Goal: Communication & Community: Answer question/provide support

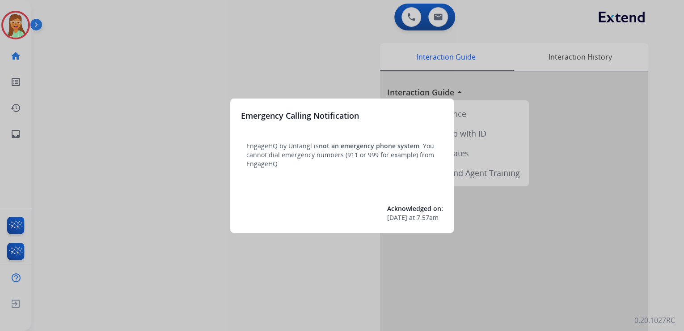
click at [403, 182] on div "Emergency Calling Notification EngageHQ by Untangl is not an emergency phone sy…" at bounding box center [342, 165] width 224 height 134
click at [326, 260] on div at bounding box center [342, 165] width 684 height 331
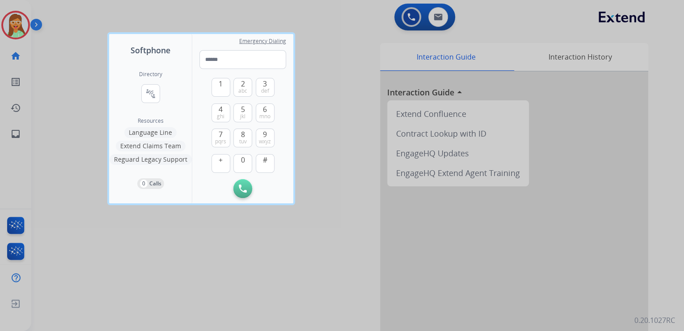
click at [326, 260] on div at bounding box center [342, 165] width 684 height 331
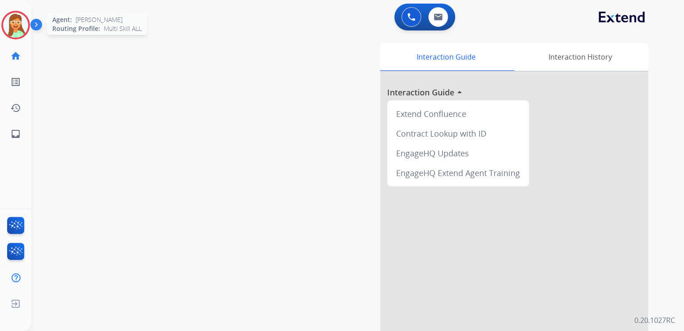
click at [16, 18] on img at bounding box center [15, 25] width 25 height 25
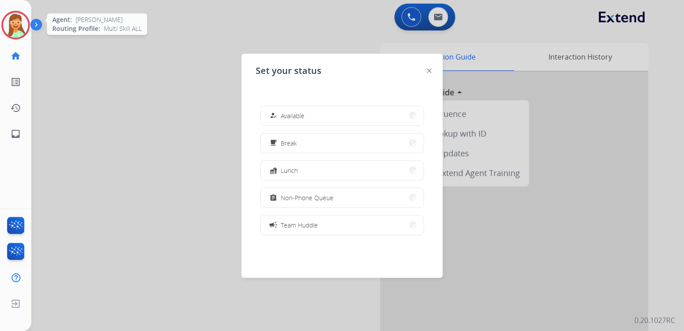
click at [16, 18] on img at bounding box center [15, 25] width 25 height 25
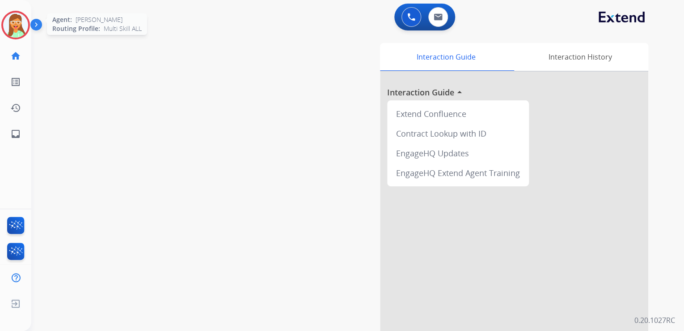
drag, startPoint x: 14, startPoint y: 18, endPoint x: 27, endPoint y: 20, distance: 12.7
click at [14, 18] on img at bounding box center [15, 25] width 25 height 25
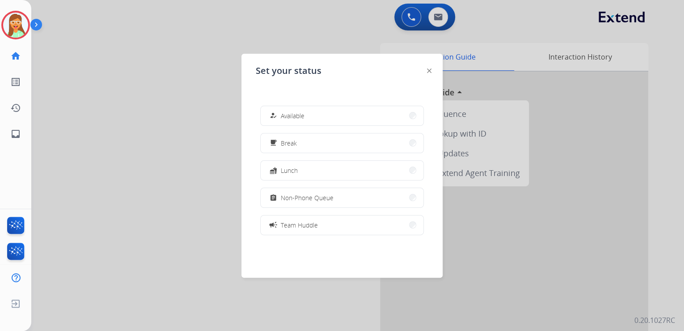
drag, startPoint x: 51, startPoint y: 88, endPoint x: 102, endPoint y: 84, distance: 50.7
click at [51, 88] on div at bounding box center [342, 165] width 684 height 331
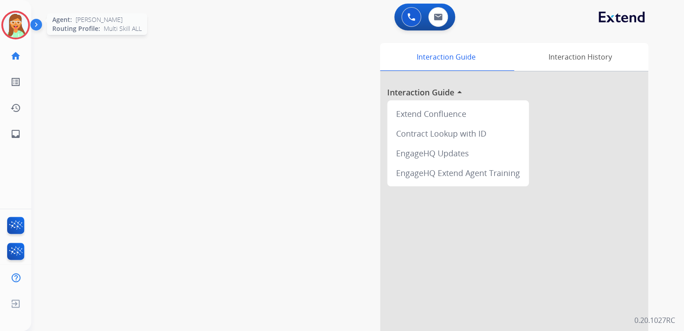
click at [14, 17] on img at bounding box center [15, 25] width 25 height 25
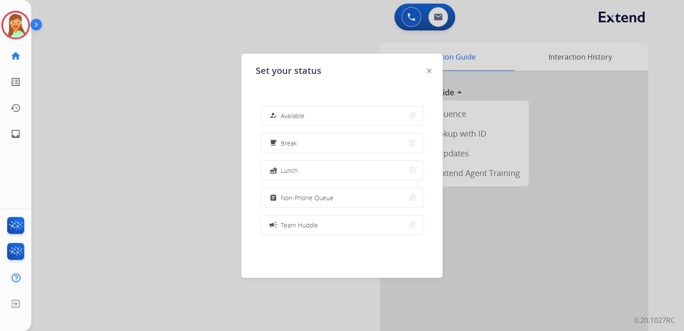
click at [140, 56] on div at bounding box center [342, 165] width 684 height 331
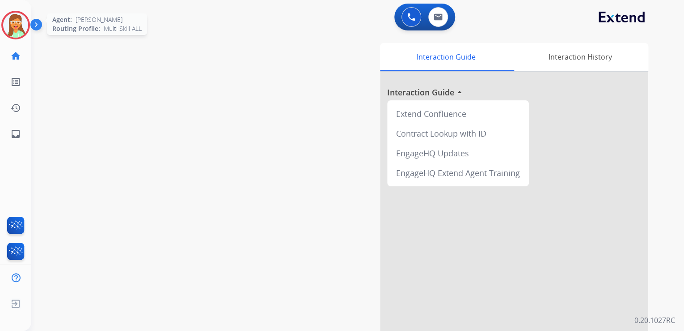
click at [20, 21] on img at bounding box center [15, 25] width 25 height 25
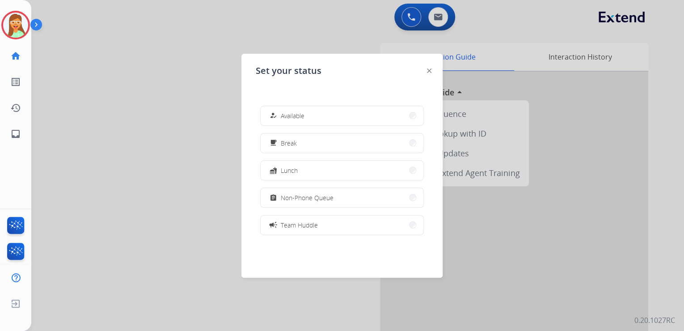
click at [168, 92] on div at bounding box center [342, 165] width 684 height 331
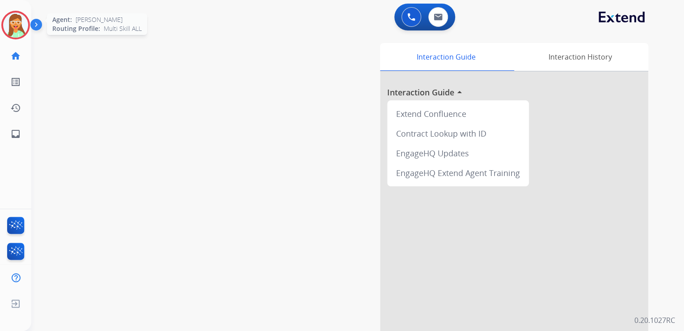
click at [16, 22] on img at bounding box center [15, 25] width 25 height 25
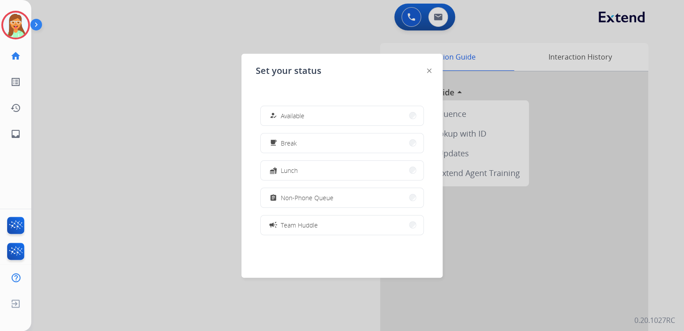
click at [197, 121] on div at bounding box center [342, 165] width 684 height 331
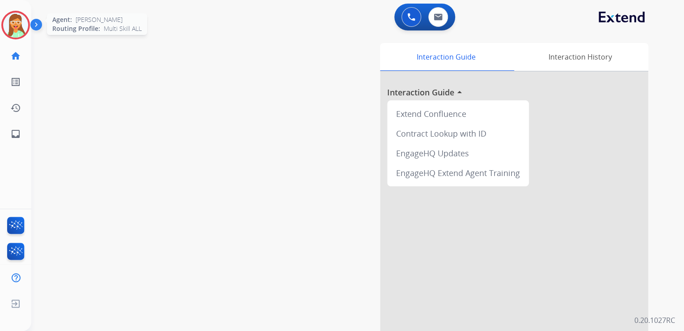
click at [21, 27] on img at bounding box center [15, 25] width 25 height 25
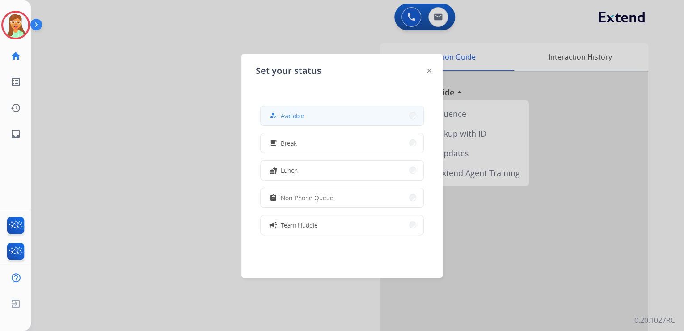
click at [338, 111] on button "how_to_reg Available" at bounding box center [342, 115] width 163 height 19
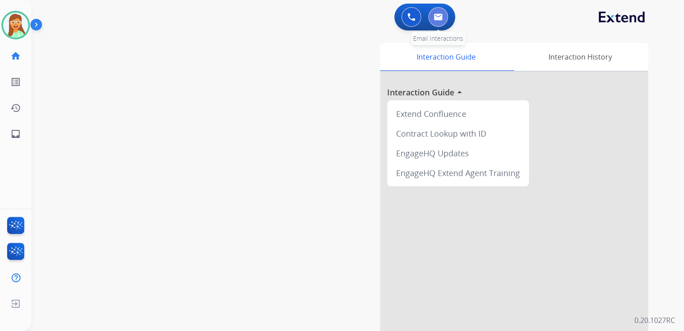
click at [440, 13] on img at bounding box center [438, 16] width 9 height 7
select select "**********"
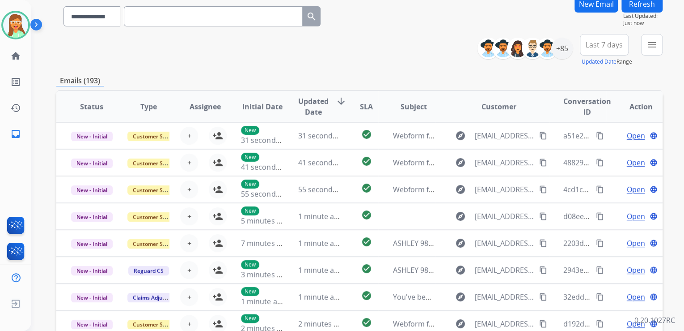
scroll to position [36, 0]
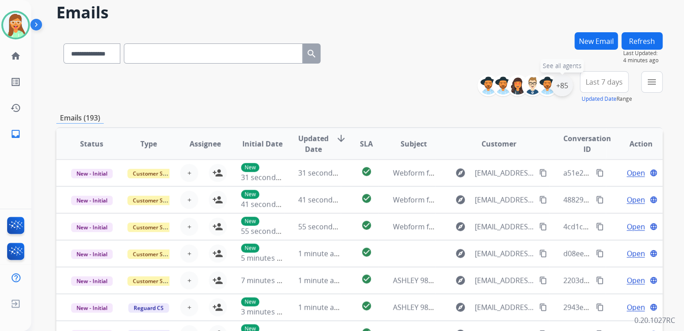
click at [560, 86] on div "+85" at bounding box center [561, 85] width 21 height 21
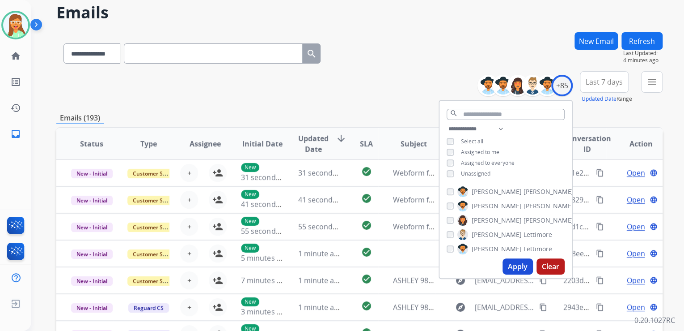
click at [522, 264] on button "Apply" at bounding box center [518, 266] width 30 height 16
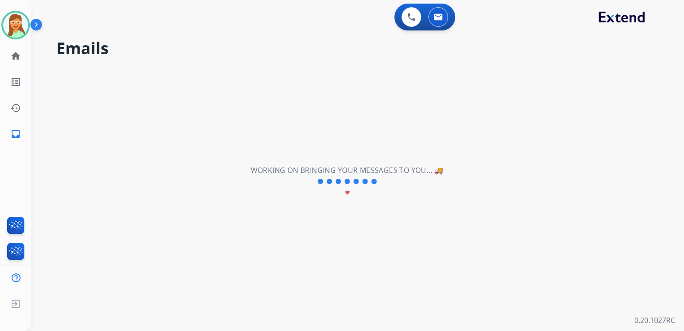
scroll to position [0, 0]
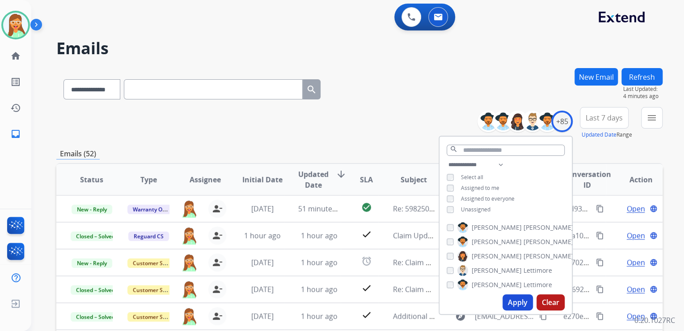
click at [386, 102] on div "**********" at bounding box center [359, 87] width 606 height 39
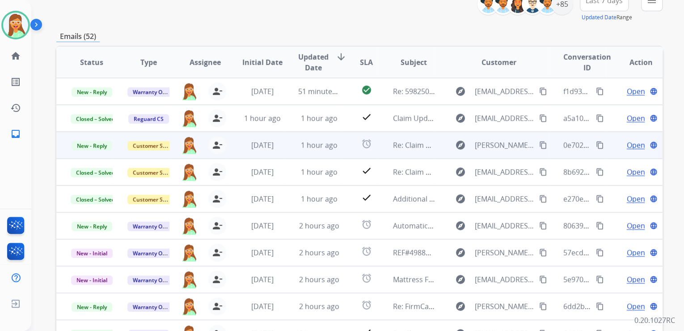
scroll to position [143, 0]
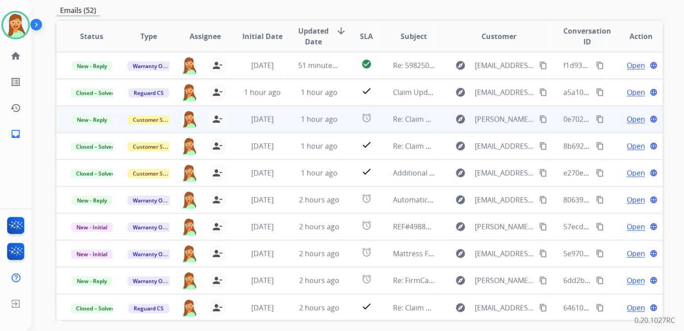
click at [632, 118] on span "Open" at bounding box center [636, 119] width 18 height 11
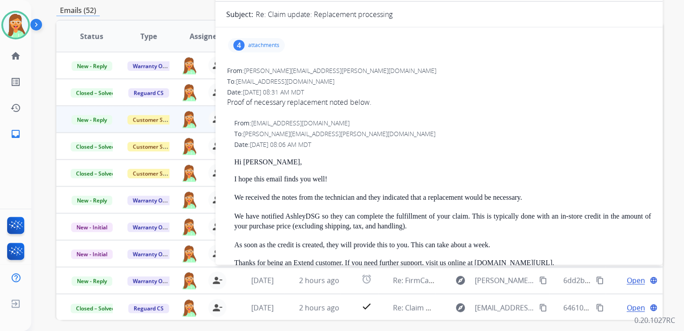
click at [268, 42] on p "attachments" at bounding box center [263, 45] width 31 height 7
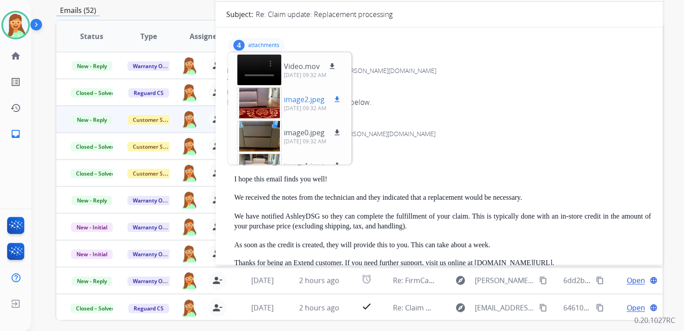
click at [263, 94] on div at bounding box center [259, 102] width 45 height 31
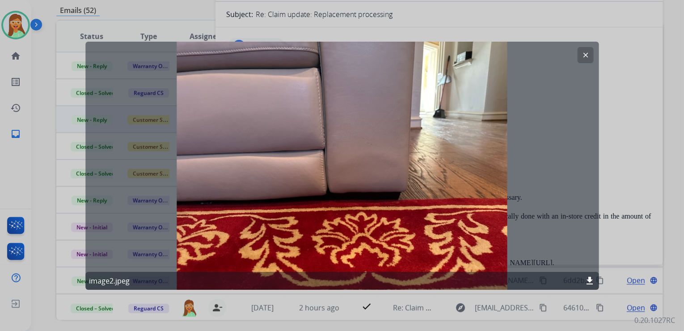
click at [583, 55] on mat-icon "clear" at bounding box center [585, 55] width 8 height 8
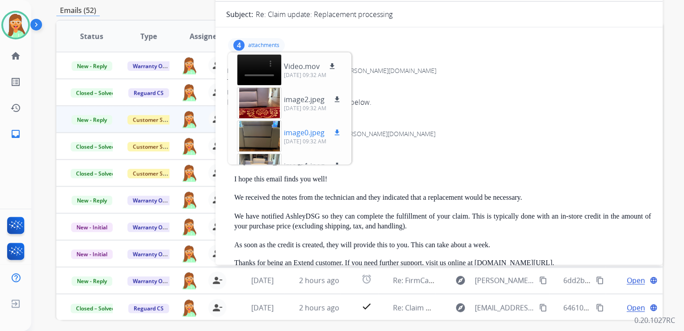
click at [268, 134] on div at bounding box center [259, 135] width 45 height 31
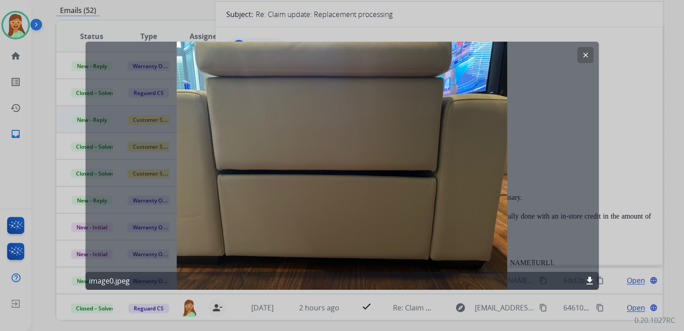
click at [588, 52] on mat-icon "clear" at bounding box center [585, 55] width 8 height 8
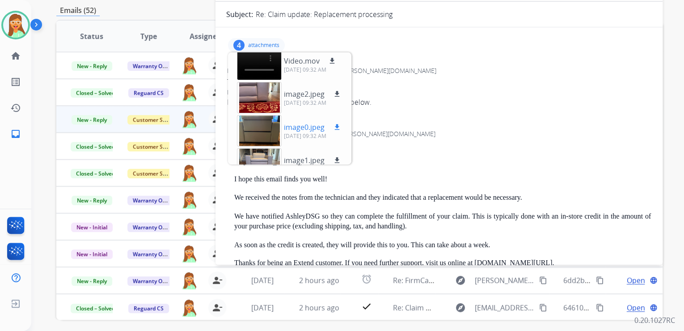
scroll to position [22, 0]
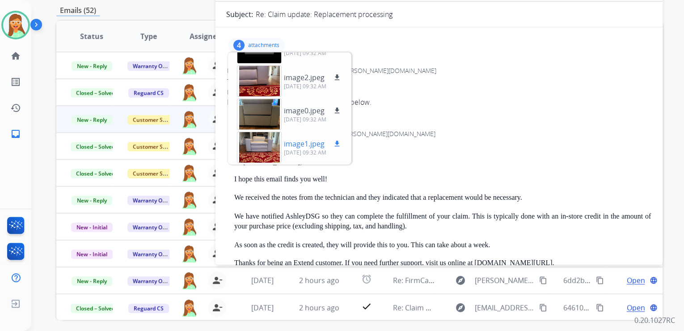
click at [261, 138] on div at bounding box center [259, 146] width 45 height 31
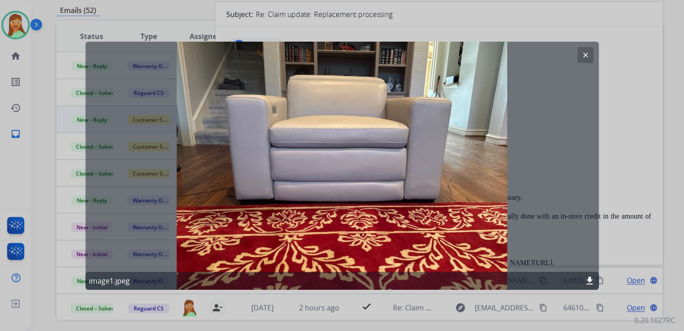
click at [581, 50] on button "clear" at bounding box center [585, 55] width 16 height 16
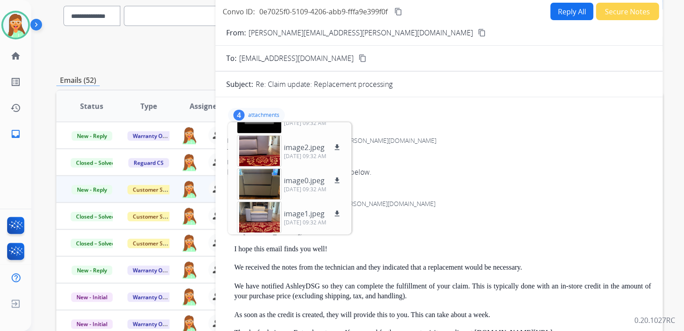
scroll to position [36, 0]
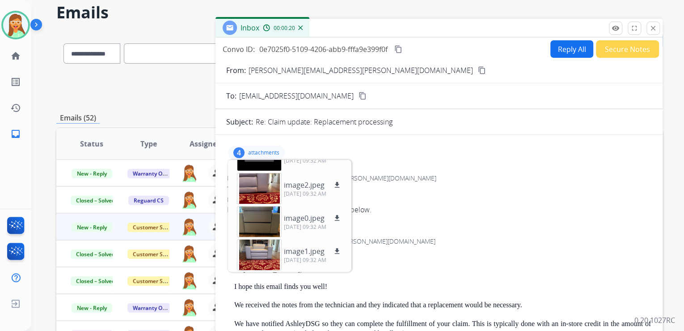
click at [267, 150] on p "attachments" at bounding box center [263, 152] width 31 height 7
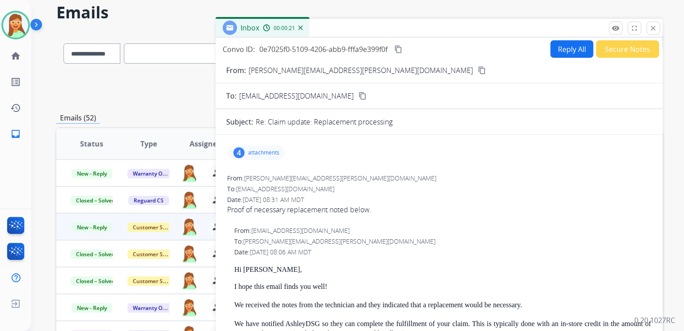
click at [478, 69] on mat-icon "content_copy" at bounding box center [482, 70] width 8 height 8
click at [244, 147] on div "4 attachments" at bounding box center [256, 152] width 57 height 14
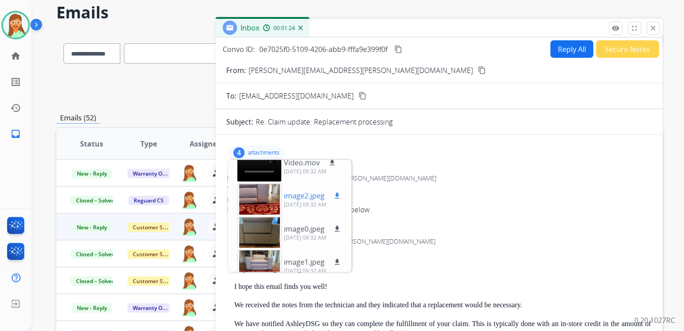
scroll to position [22, 0]
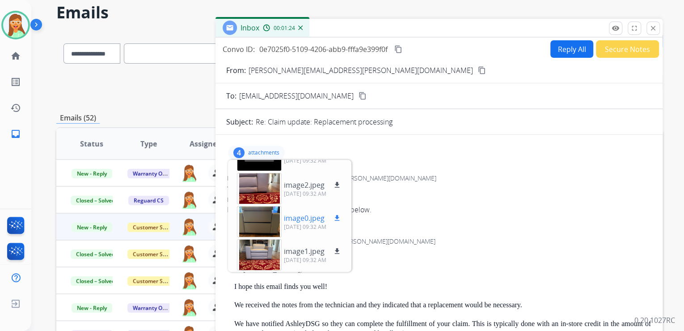
click at [251, 212] on div at bounding box center [259, 221] width 45 height 31
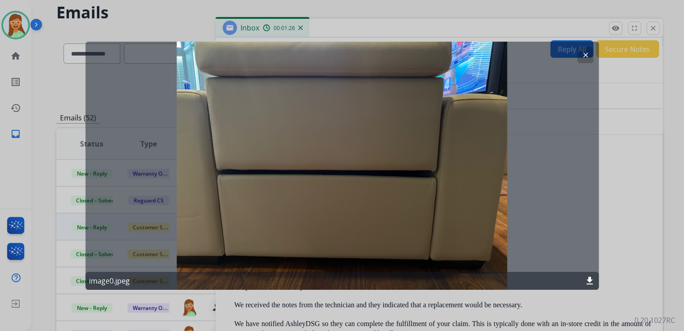
click at [589, 59] on mat-icon "clear" at bounding box center [585, 55] width 8 height 8
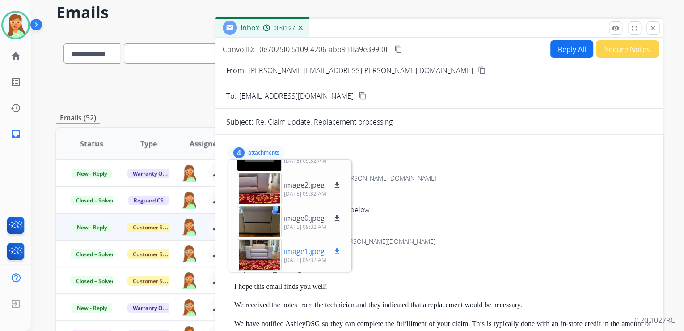
click at [266, 252] on div at bounding box center [259, 254] width 45 height 31
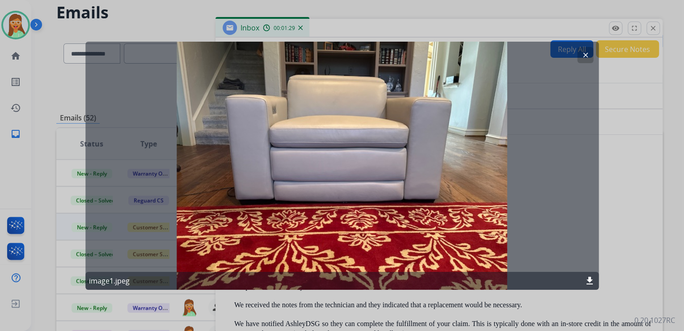
click at [583, 46] on div "clear image1.jpeg download" at bounding box center [341, 165] width 513 height 248
click at [585, 56] on mat-icon "clear" at bounding box center [585, 55] width 8 height 8
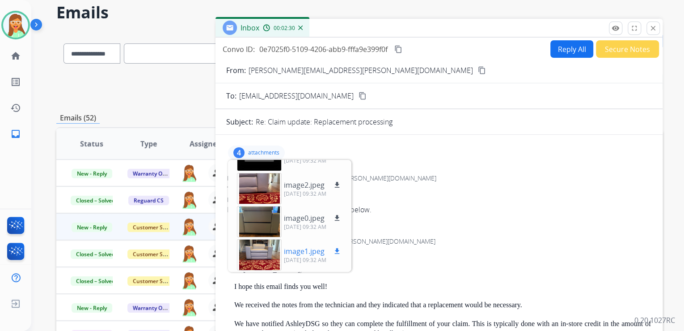
click at [251, 253] on div at bounding box center [259, 254] width 45 height 31
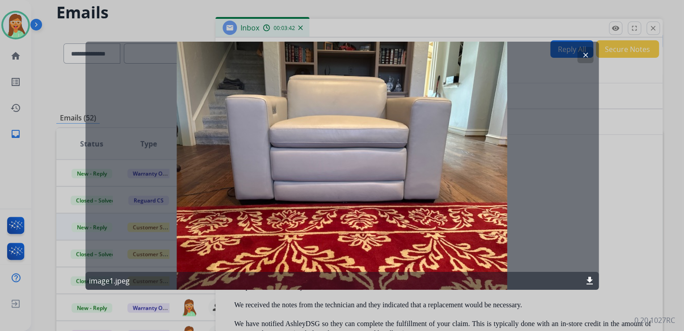
click at [585, 57] on mat-icon "clear" at bounding box center [585, 55] width 8 height 8
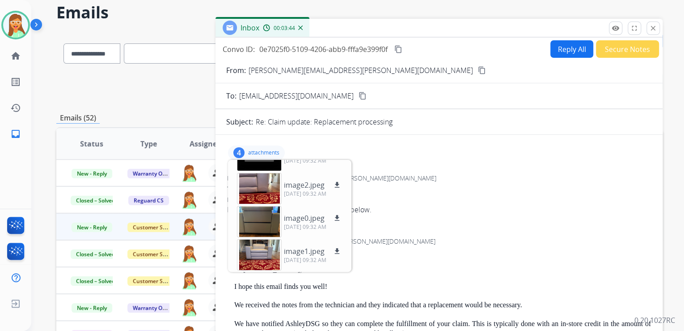
click at [269, 149] on p "attachments" at bounding box center [263, 152] width 31 height 7
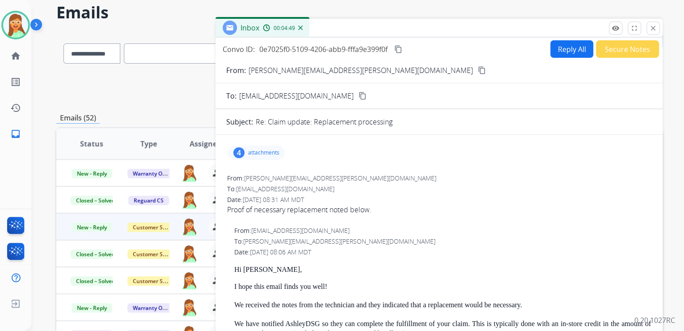
click at [569, 51] on button "Reply All" at bounding box center [572, 48] width 43 height 17
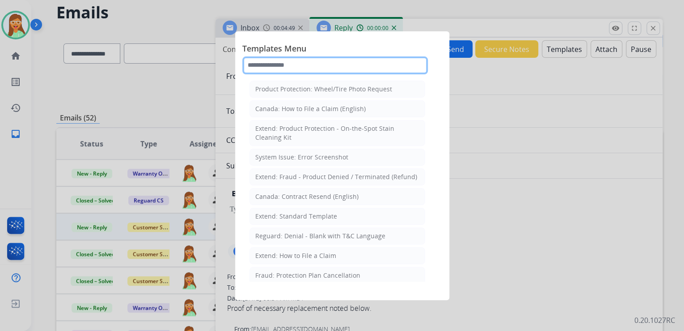
select select "**********"
click at [334, 58] on input "text" at bounding box center [335, 65] width 186 height 18
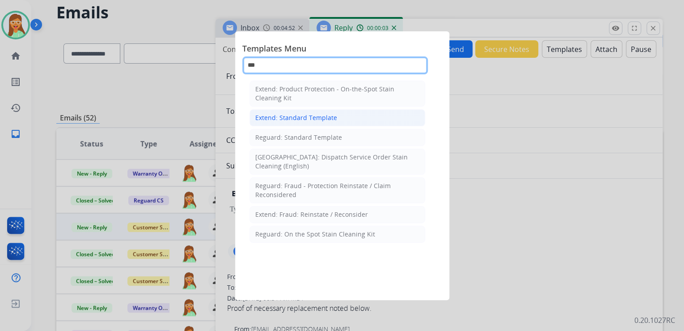
type input "***"
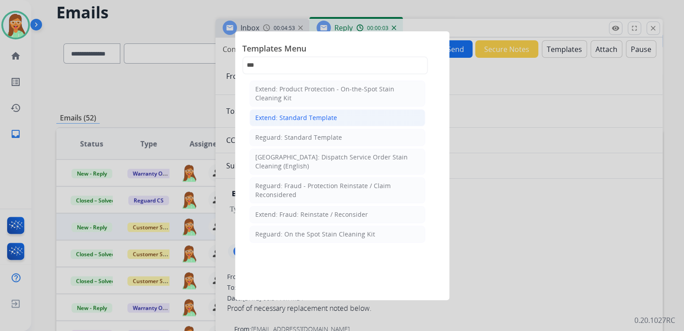
click at [301, 114] on div "Extend: Standard Template" at bounding box center [296, 117] width 82 height 9
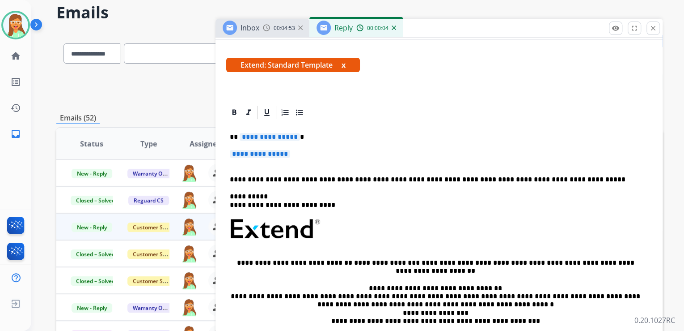
scroll to position [143, 0]
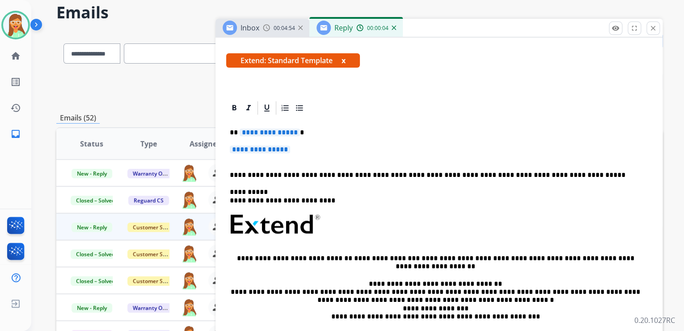
click at [285, 133] on span "**********" at bounding box center [270, 132] width 60 height 8
click at [286, 147] on span "**********" at bounding box center [260, 149] width 60 height 8
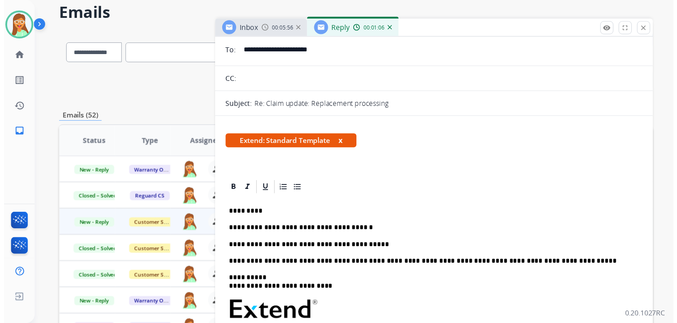
scroll to position [0, 0]
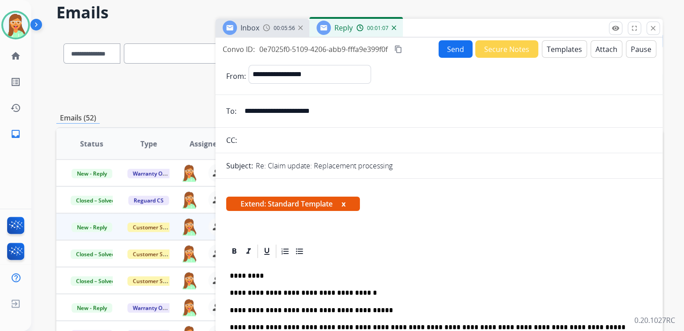
click at [450, 50] on button "Send" at bounding box center [456, 48] width 34 height 17
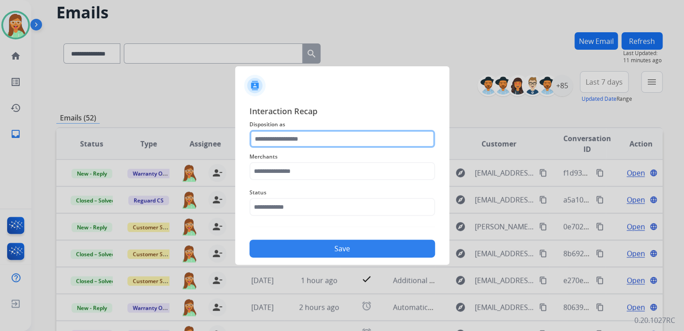
click at [354, 136] on input "text" at bounding box center [343, 139] width 186 height 18
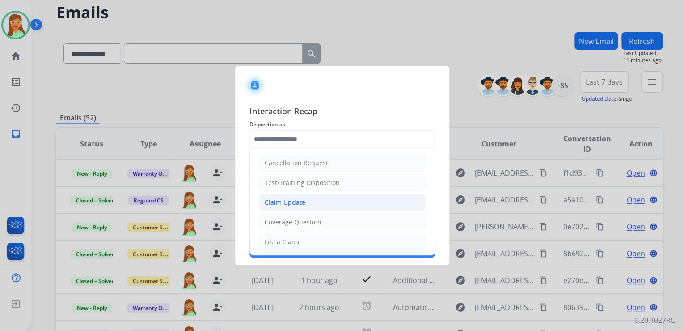
click at [318, 200] on li "Claim Update" at bounding box center [342, 202] width 167 height 17
type input "**********"
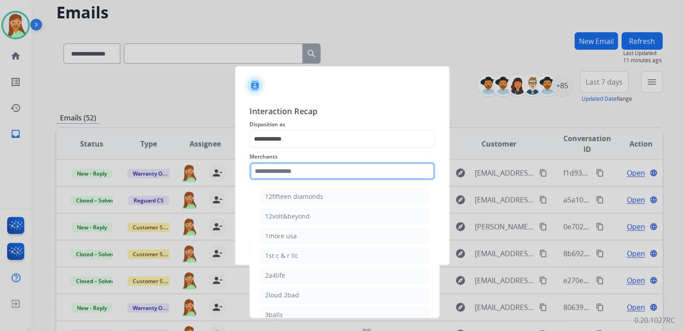
click at [310, 178] on input "text" at bounding box center [343, 171] width 186 height 18
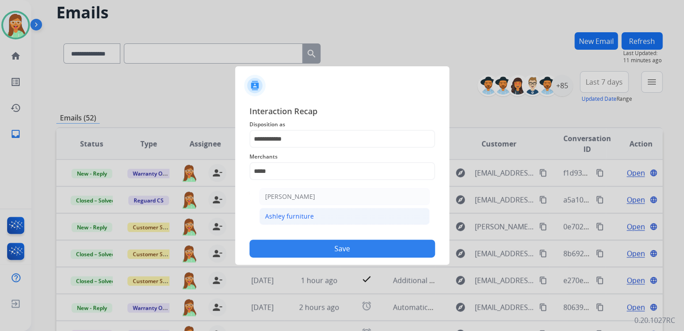
click at [322, 212] on li "Ashley furniture" at bounding box center [344, 216] width 170 height 17
type input "**********"
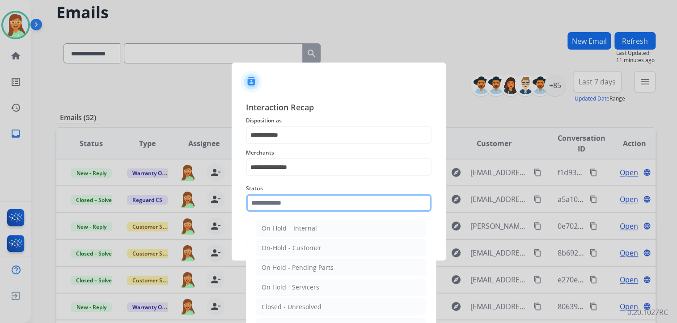
click at [318, 206] on input "text" at bounding box center [339, 203] width 186 height 18
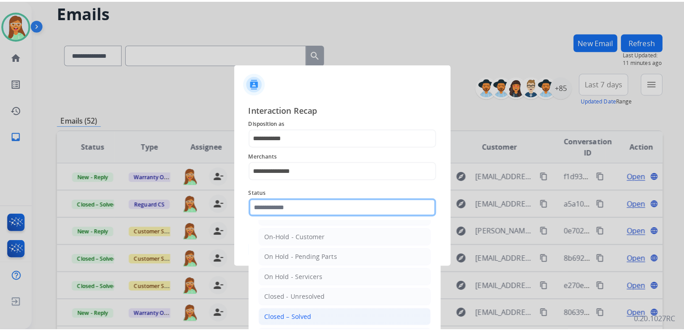
scroll to position [52, 0]
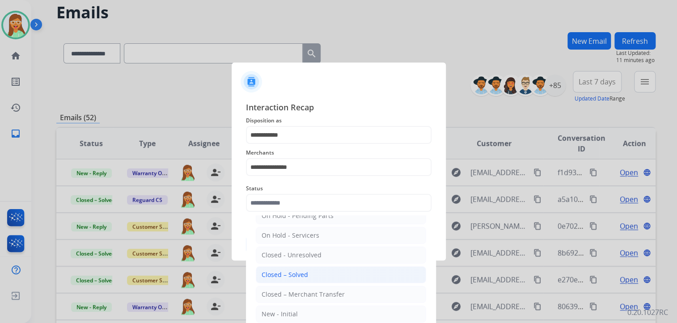
click at [313, 275] on li "Closed – Solved" at bounding box center [341, 275] width 170 height 17
type input "**********"
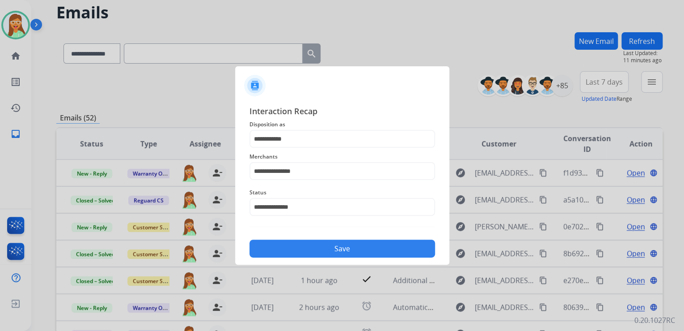
click at [317, 252] on button "Save" at bounding box center [343, 248] width 186 height 18
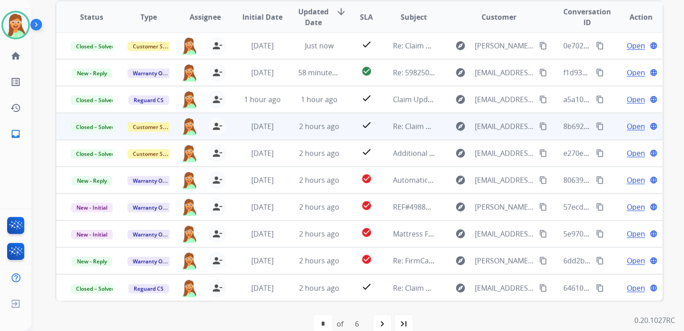
scroll to position [178, 0]
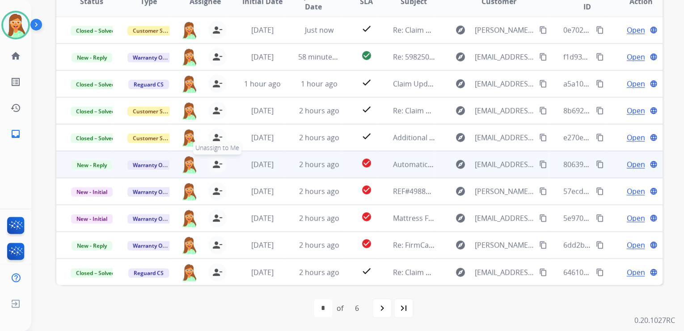
click at [214, 163] on mat-icon "person_remove" at bounding box center [217, 164] width 11 height 11
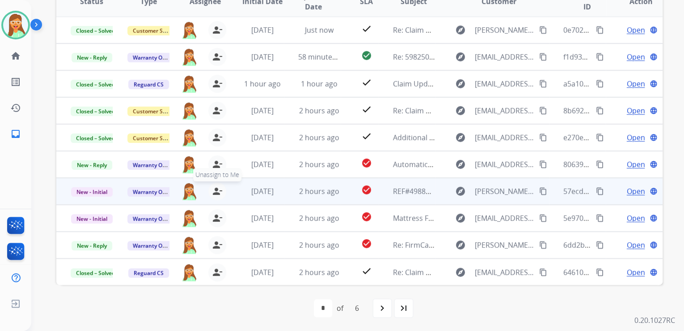
click at [216, 193] on mat-icon "person_remove" at bounding box center [217, 191] width 11 height 11
click at [216, 193] on mat-icon "person_add" at bounding box center [217, 191] width 11 height 11
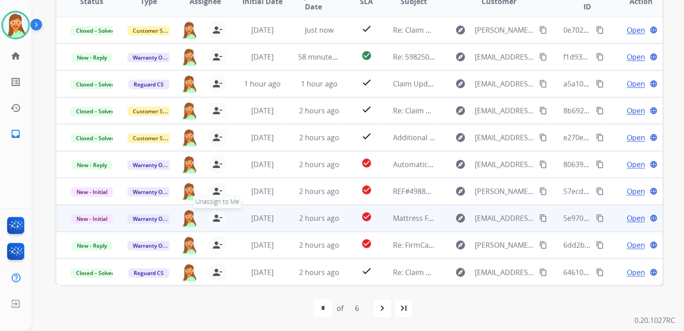
click at [218, 219] on mat-icon "person_remove" at bounding box center [217, 217] width 11 height 11
click at [219, 220] on mat-icon "person_add" at bounding box center [217, 217] width 11 height 11
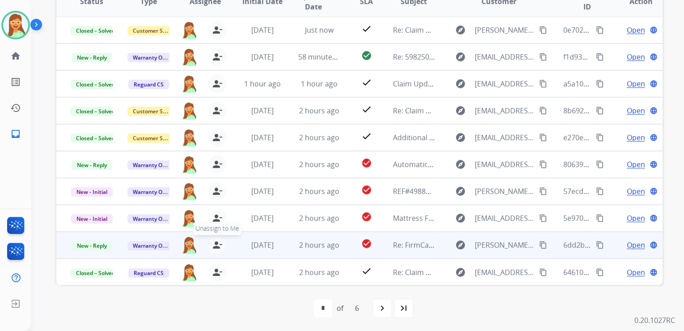
click at [218, 244] on mat-icon "person_remove" at bounding box center [217, 244] width 11 height 11
click at [218, 242] on mat-icon "person_add" at bounding box center [217, 244] width 11 height 11
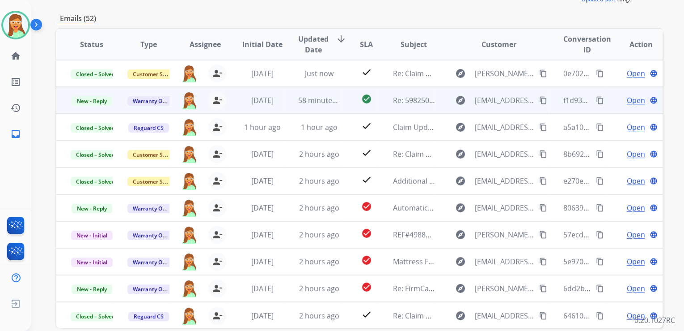
scroll to position [71, 0]
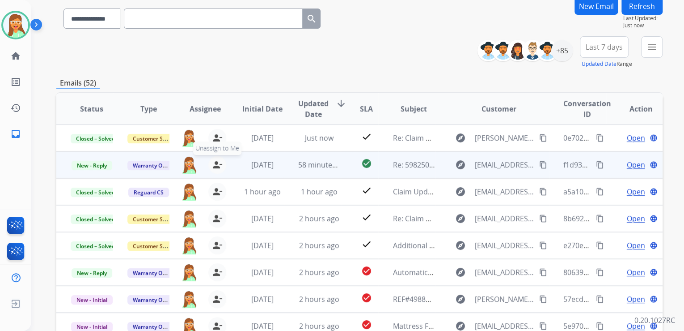
click at [220, 163] on mat-icon "person_remove" at bounding box center [217, 164] width 11 height 11
click at [220, 159] on mat-icon "person_add" at bounding box center [217, 164] width 11 height 11
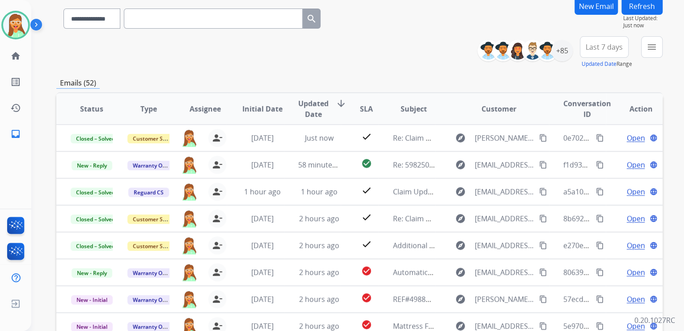
click at [638, 11] on button "Refresh" at bounding box center [642, 5] width 41 height 17
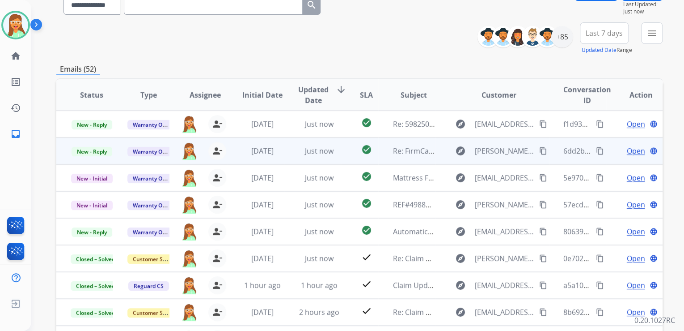
scroll to position [107, 0]
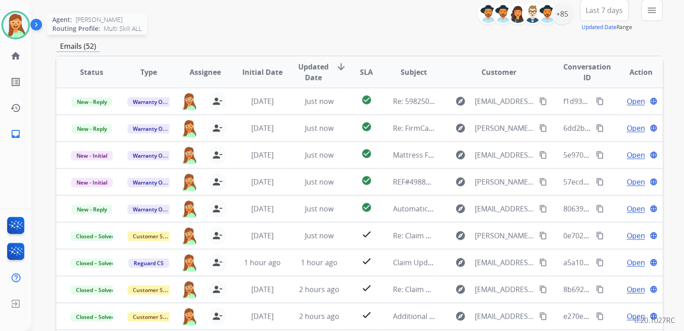
click at [10, 27] on img at bounding box center [15, 25] width 25 height 25
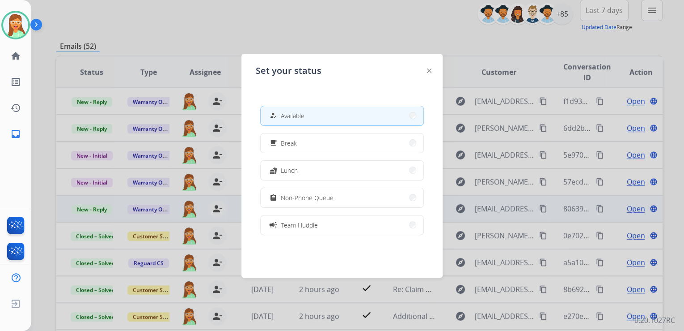
drag, startPoint x: 315, startPoint y: 200, endPoint x: 305, endPoint y: 199, distance: 9.9
click at [316, 200] on span "Non-Phone Queue" at bounding box center [307, 197] width 53 height 9
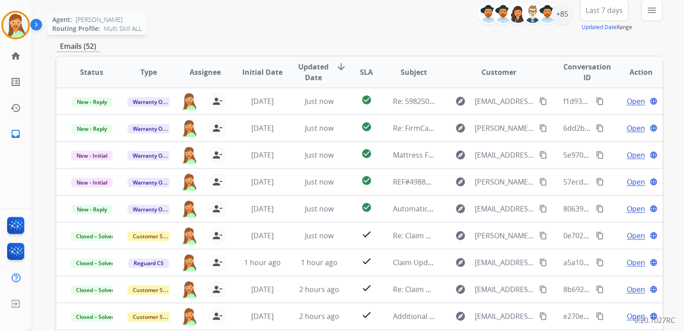
click at [16, 14] on img at bounding box center [15, 25] width 25 height 25
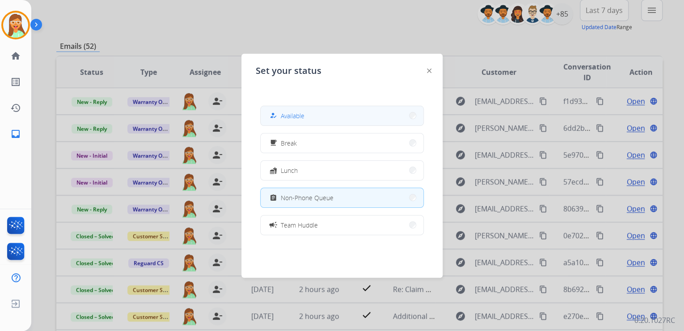
click at [359, 107] on button "how_to_reg Available" at bounding box center [342, 115] width 163 height 19
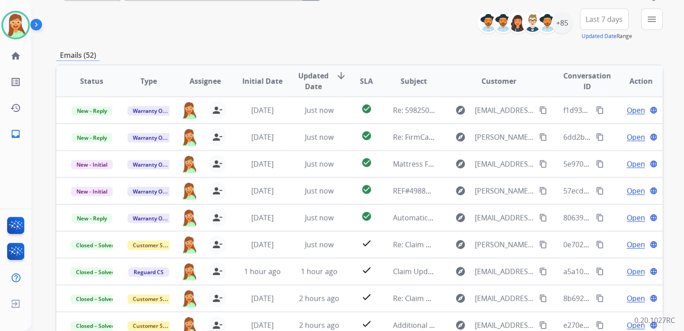
scroll to position [0, 0]
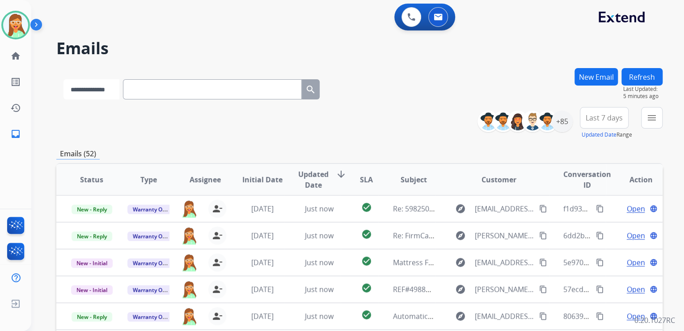
click at [119, 93] on select "**********" at bounding box center [92, 89] width 56 height 20
select select "**********"
click at [64, 79] on select "**********" at bounding box center [92, 89] width 56 height 20
click at [170, 90] on input "text" at bounding box center [213, 89] width 179 height 20
paste input "**********"
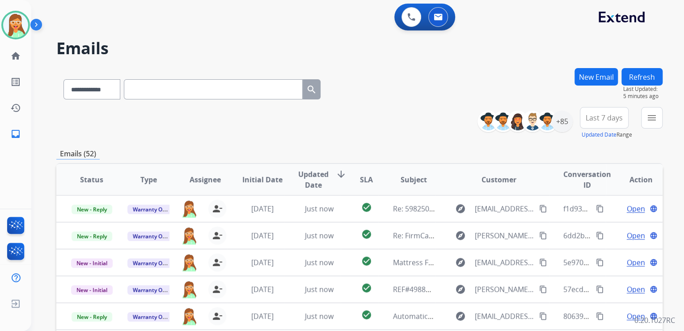
type input "**********"
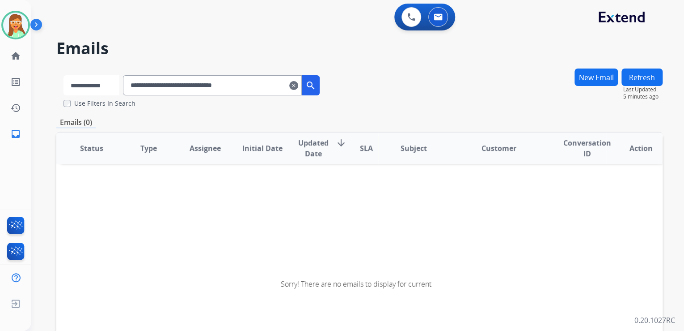
click at [108, 77] on select "**********" at bounding box center [92, 85] width 56 height 20
select select "**********"
click at [64, 75] on select "**********" at bounding box center [92, 85] width 56 height 20
click at [278, 88] on input "**********" at bounding box center [213, 85] width 179 height 20
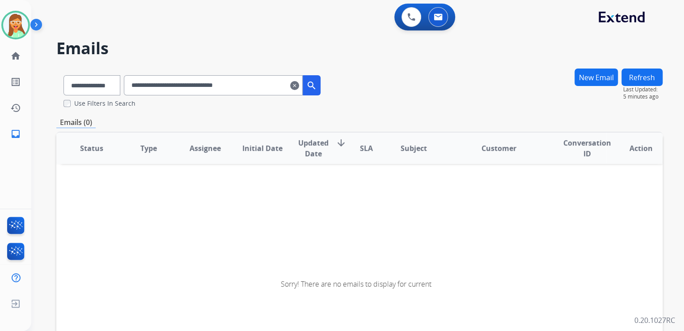
click at [317, 82] on mat-icon "search" at bounding box center [311, 85] width 11 height 11
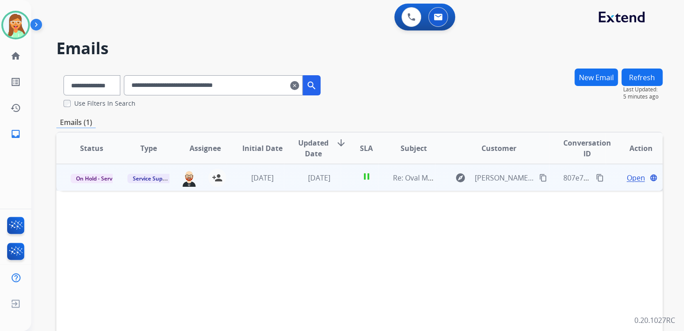
click at [629, 178] on span "Open" at bounding box center [636, 177] width 18 height 11
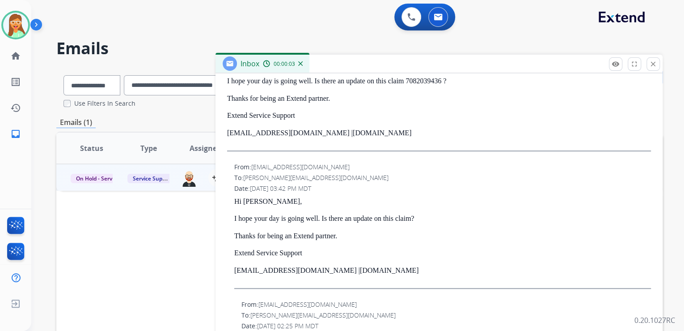
scroll to position [72, 0]
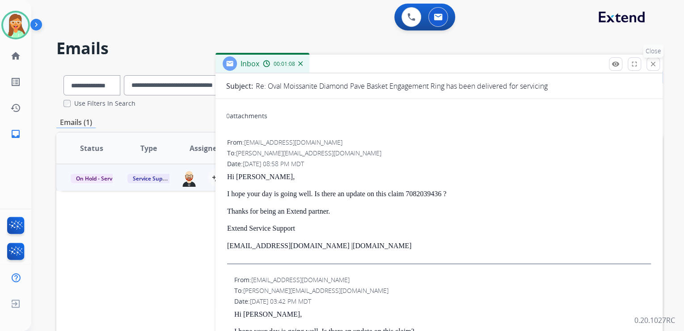
click at [658, 62] on button "close Close" at bounding box center [653, 63] width 13 height 13
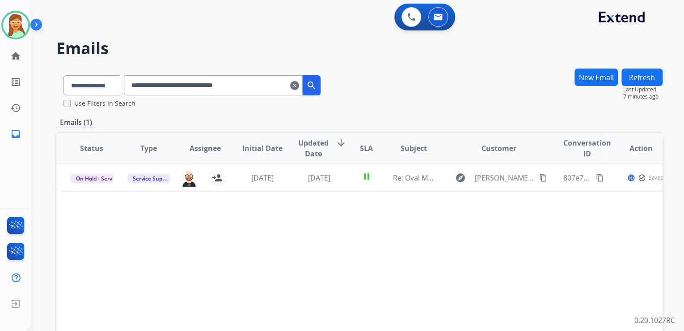
click at [299, 85] on mat-icon "clear" at bounding box center [294, 85] width 9 height 11
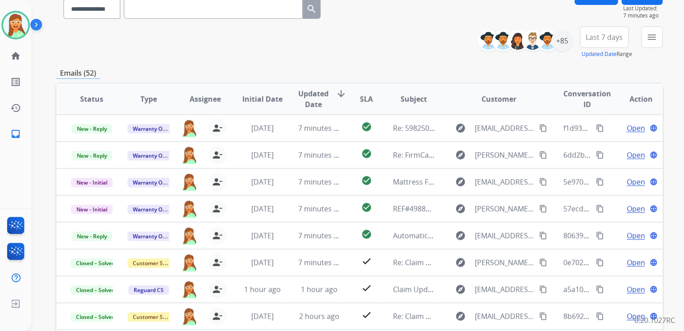
scroll to position [71, 0]
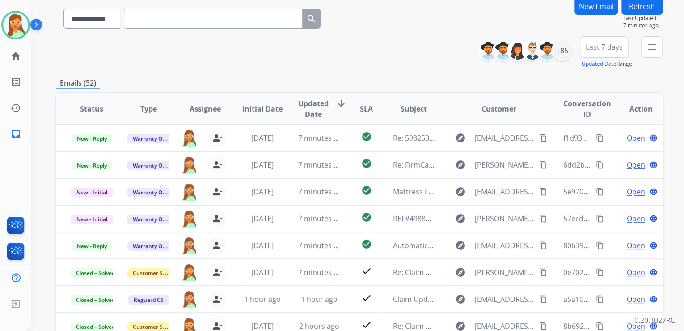
click at [629, 53] on div "Last 7 days Updated Date Range Custom Recent Last 7 days Last 14 days Last 30 d…" at bounding box center [607, 52] width 54 height 32
click at [651, 52] on button "menu Filters" at bounding box center [651, 46] width 21 height 21
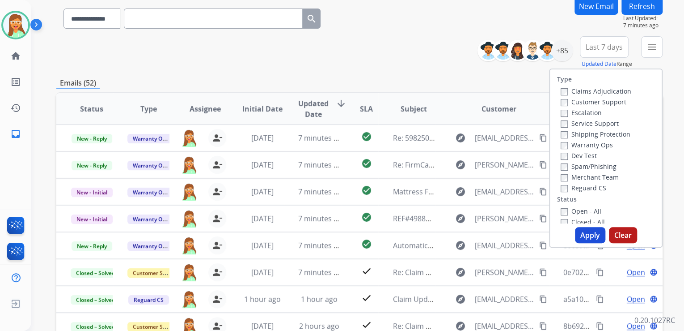
click at [605, 142] on label "Warranty Ops" at bounding box center [587, 144] width 52 height 8
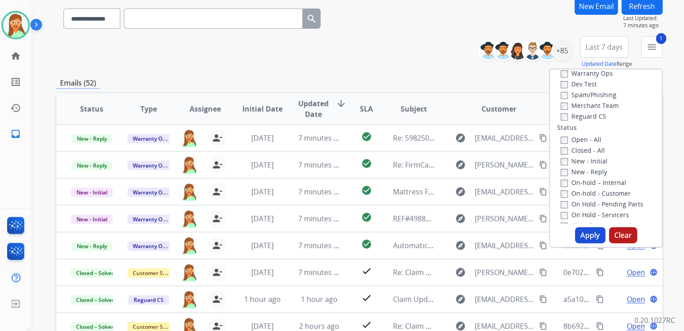
click at [582, 158] on label "New - Initial" at bounding box center [584, 161] width 47 height 8
click at [596, 170] on label "New - Reply" at bounding box center [584, 171] width 47 height 8
click at [581, 140] on label "Open - All" at bounding box center [581, 139] width 41 height 8
click at [589, 231] on button "Apply" at bounding box center [590, 235] width 30 height 16
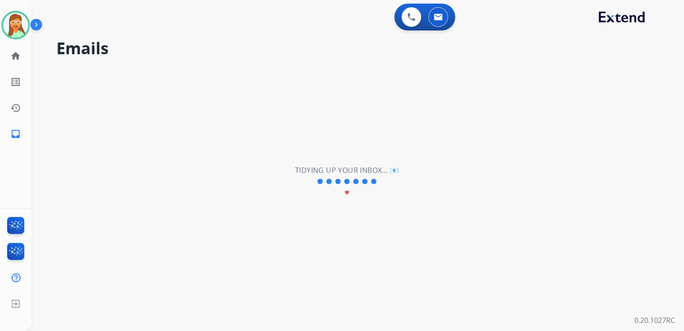
scroll to position [0, 0]
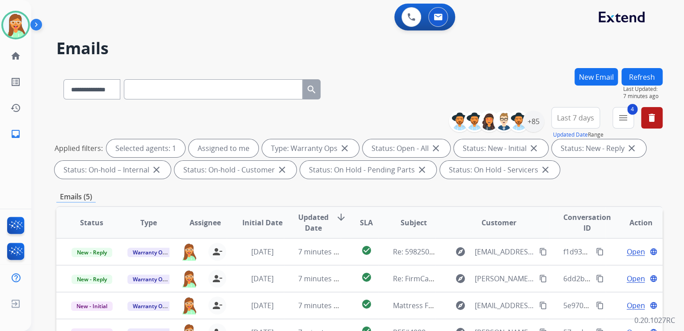
click at [573, 119] on span "Last 7 days" at bounding box center [575, 118] width 37 height 4
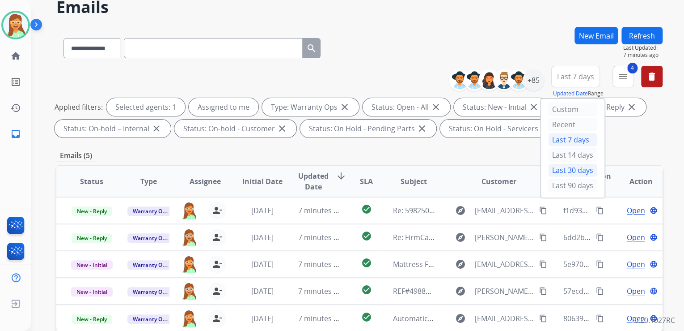
scroll to position [143, 0]
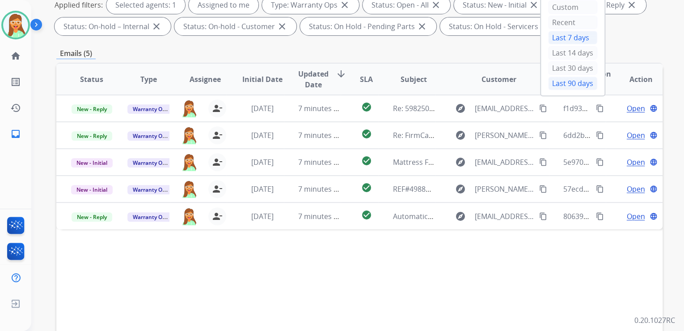
click at [565, 85] on div "Last 90 days" at bounding box center [572, 82] width 49 height 13
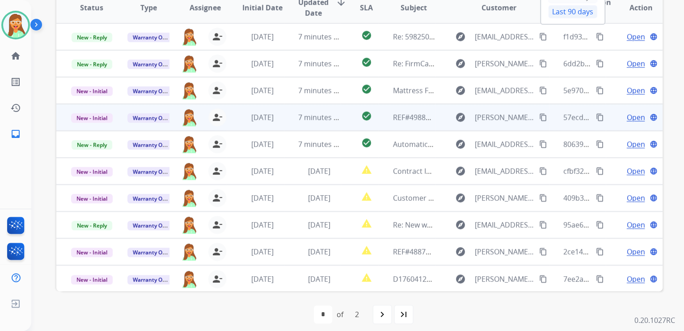
scroll to position [0, 0]
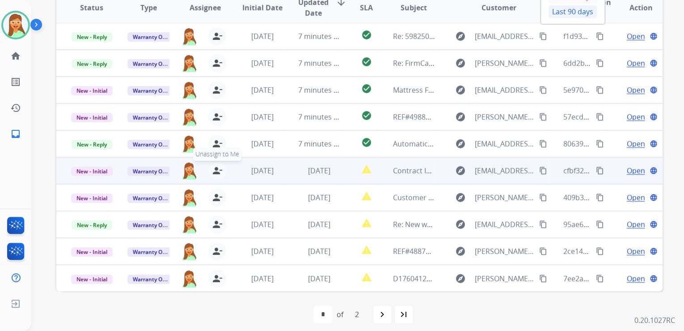
click at [213, 173] on mat-icon "person_remove" at bounding box center [217, 170] width 11 height 11
click at [213, 173] on mat-icon "person_add" at bounding box center [217, 170] width 11 height 11
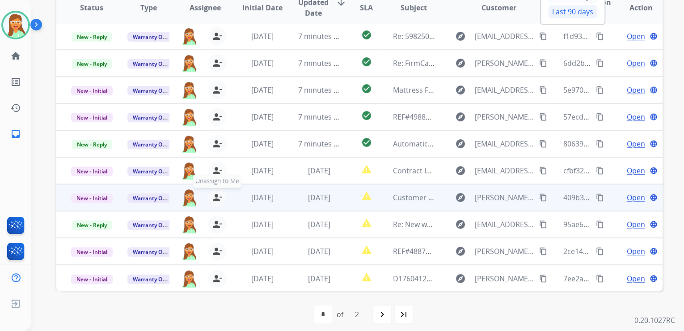
click at [215, 198] on mat-icon "person_remove" at bounding box center [217, 197] width 11 height 11
click at [215, 198] on mat-icon "person_add" at bounding box center [217, 197] width 11 height 11
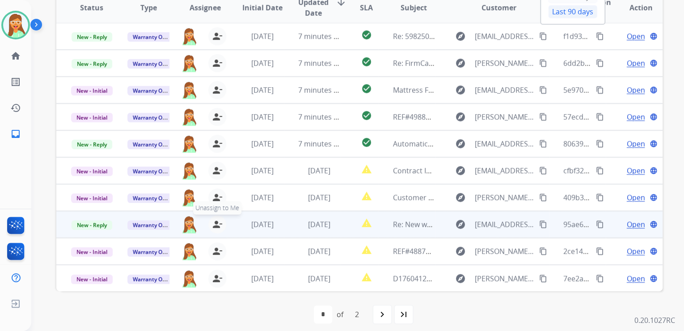
click at [212, 224] on mat-icon "person_remove" at bounding box center [217, 224] width 11 height 11
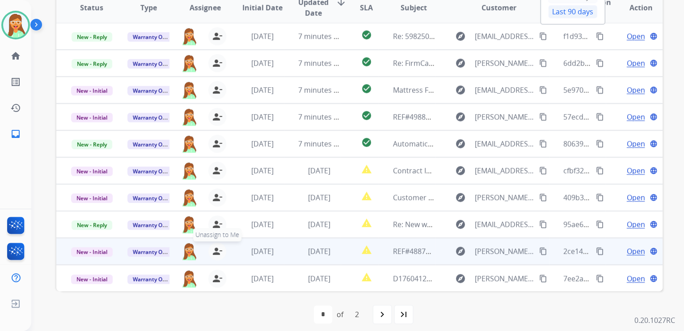
click at [218, 250] on mat-icon "person_remove" at bounding box center [217, 251] width 11 height 11
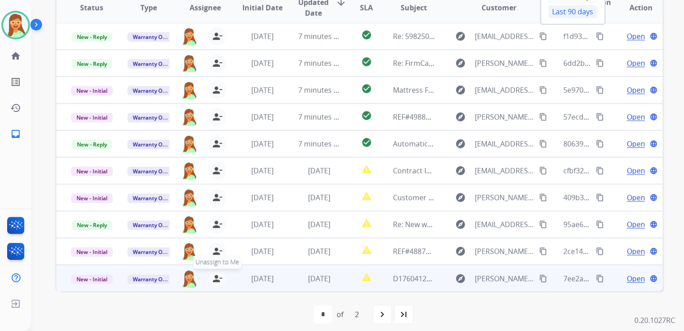
click at [218, 276] on mat-icon "person_remove" at bounding box center [217, 278] width 11 height 11
click at [218, 276] on mat-icon "person_add" at bounding box center [217, 278] width 11 height 11
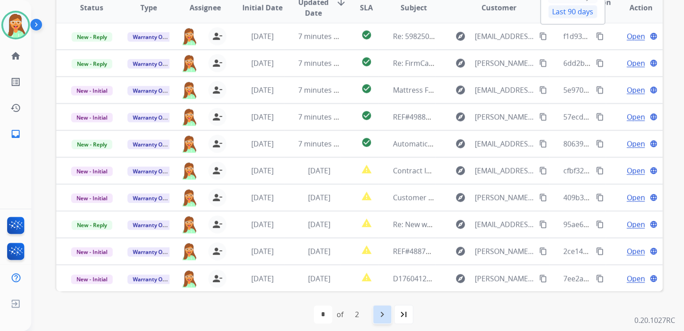
click at [380, 310] on mat-icon "navigate_next" at bounding box center [382, 314] width 11 height 11
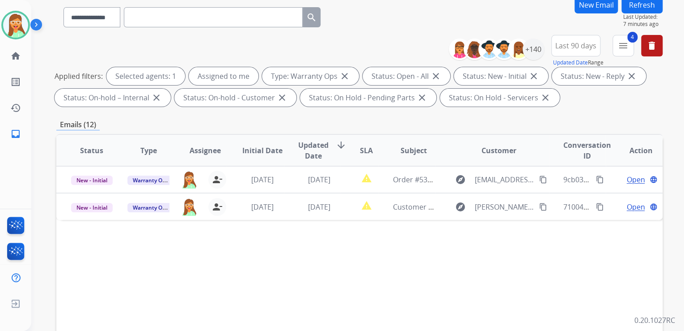
scroll to position [143, 0]
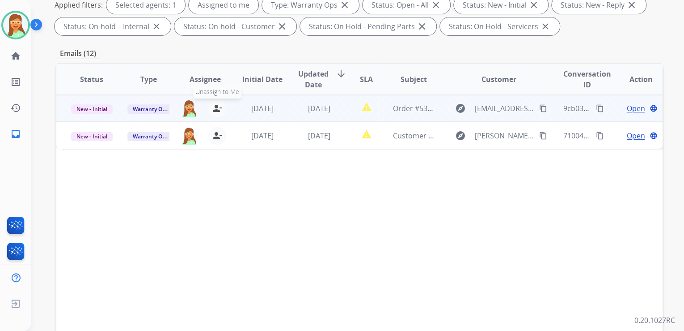
click at [220, 106] on mat-icon "person_remove" at bounding box center [217, 108] width 11 height 11
click at [220, 106] on mat-icon "person_add" at bounding box center [217, 108] width 11 height 11
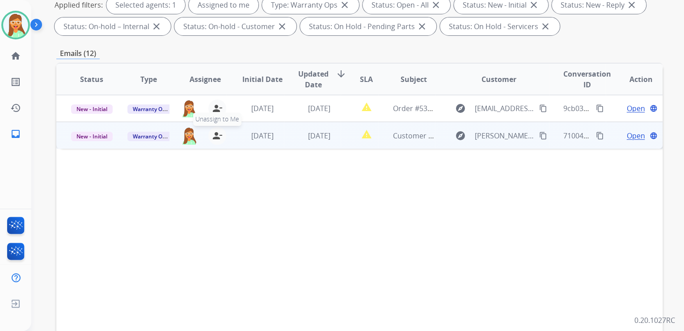
click at [212, 137] on mat-icon "person_remove" at bounding box center [217, 135] width 11 height 11
click at [212, 137] on mat-icon "person_add" at bounding box center [217, 135] width 11 height 11
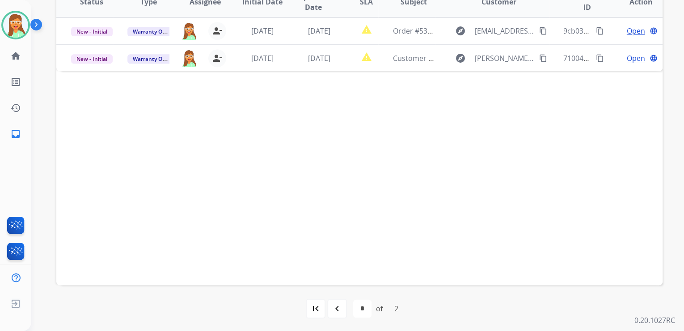
scroll to position [221, 0]
drag, startPoint x: 310, startPoint y: 308, endPoint x: 312, endPoint y: 298, distance: 9.9
click at [311, 308] on mat-icon "first_page" at bounding box center [315, 307] width 11 height 11
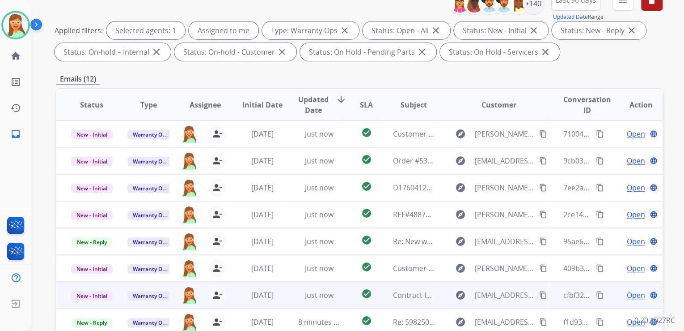
scroll to position [215, 0]
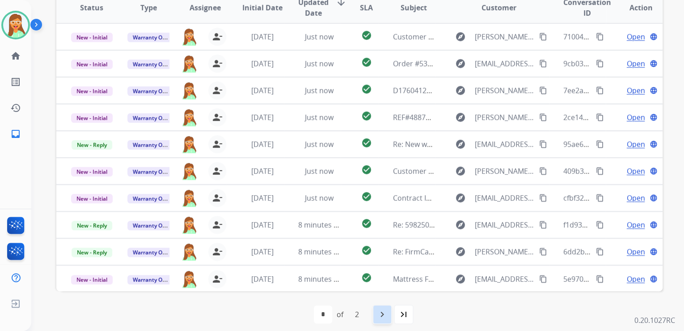
click at [381, 321] on div "navigate_next" at bounding box center [383, 314] width 20 height 20
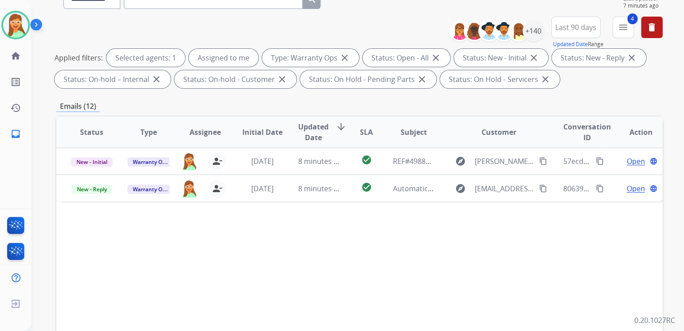
scroll to position [0, 0]
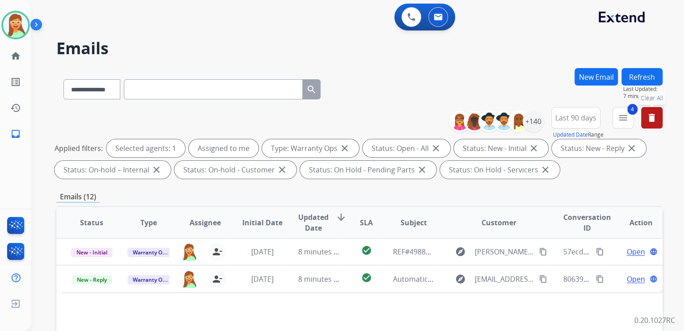
click at [644, 115] on button "delete Clear All" at bounding box center [651, 117] width 21 height 21
select select "*"
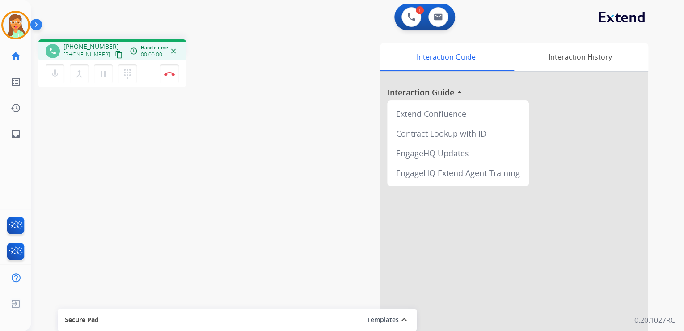
click at [115, 52] on mat-icon "content_copy" at bounding box center [119, 55] width 8 height 8
click at [166, 76] on button "Disconnect" at bounding box center [169, 73] width 19 height 19
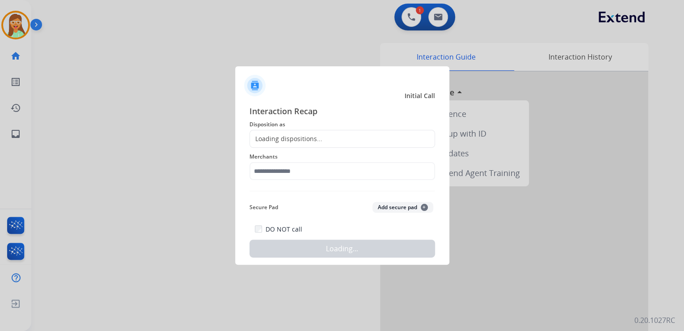
click at [292, 136] on div "Loading dispositions..." at bounding box center [286, 138] width 72 height 9
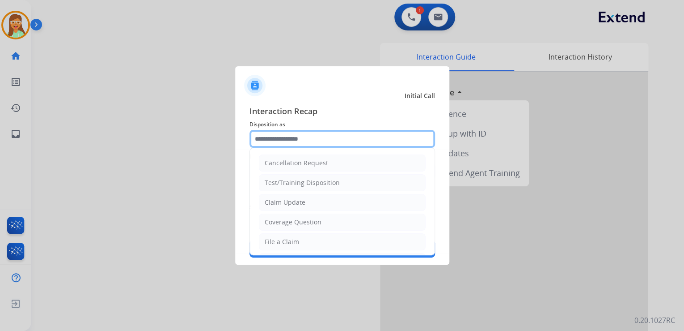
click at [301, 138] on input "text" at bounding box center [343, 139] width 186 height 18
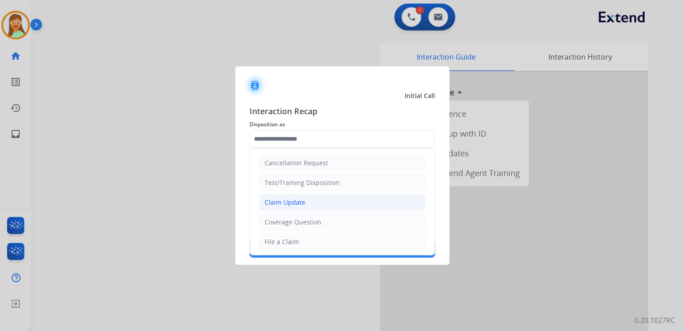
click at [296, 207] on li "Claim Update" at bounding box center [342, 202] width 167 height 17
type input "**********"
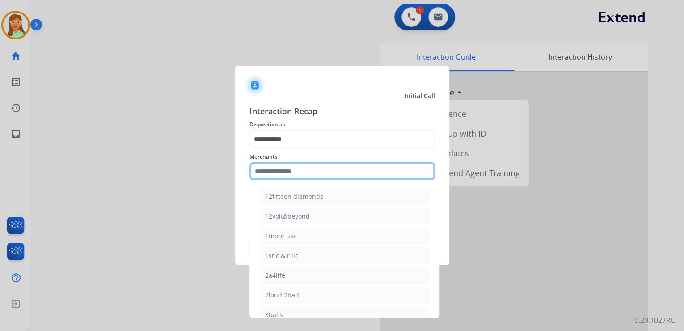
click at [293, 163] on input "text" at bounding box center [343, 171] width 186 height 18
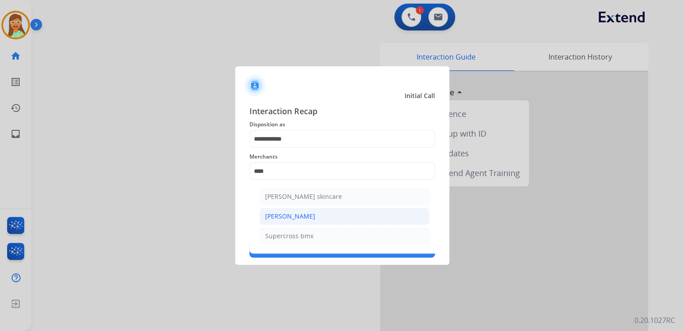
click at [286, 215] on div "[PERSON_NAME]" at bounding box center [290, 216] width 50 height 9
type input "**********"
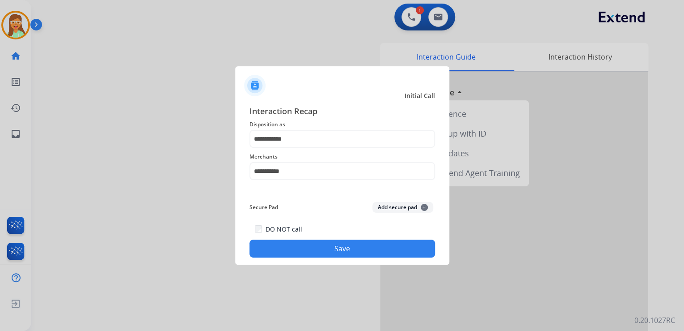
click at [339, 250] on button "Save" at bounding box center [343, 248] width 186 height 18
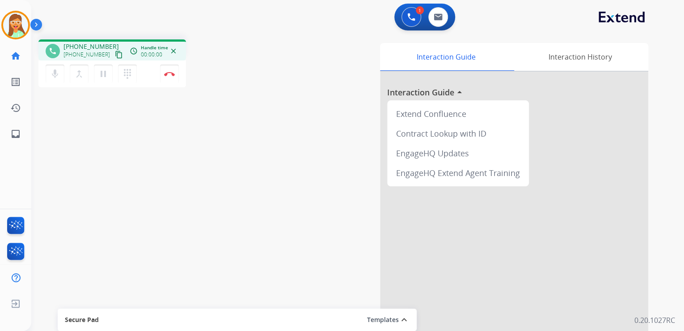
click at [115, 52] on mat-icon "content_copy" at bounding box center [119, 55] width 8 height 8
click at [435, 14] on img at bounding box center [438, 16] width 9 height 7
select select "**********"
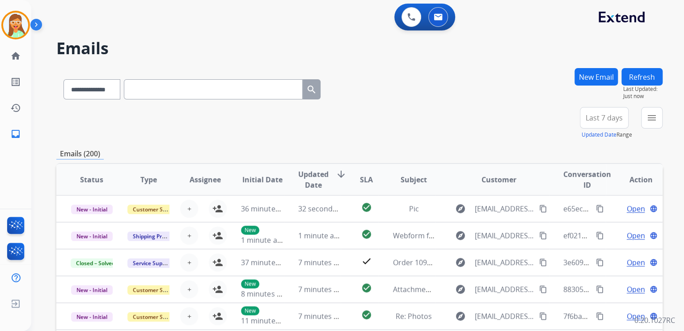
click at [595, 81] on button "New Email" at bounding box center [596, 76] width 43 height 17
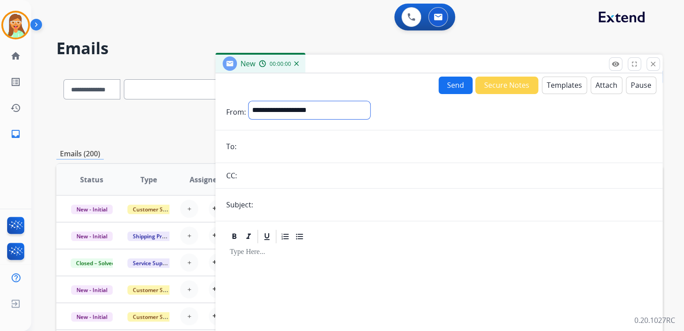
click at [330, 113] on select "**********" at bounding box center [310, 110] width 122 height 18
select select "**********"
click at [249, 101] on select "**********" at bounding box center [310, 110] width 122 height 18
click at [335, 141] on input "email" at bounding box center [445, 147] width 413 height 18
paste input "**********"
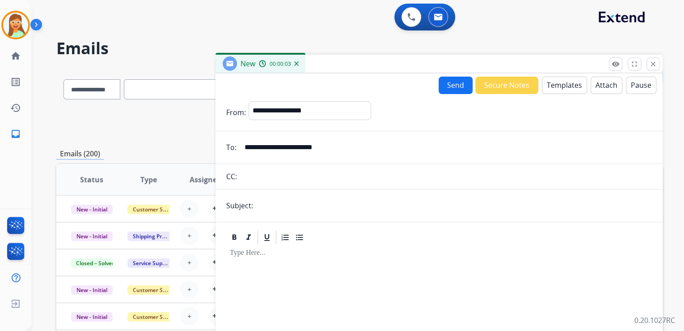
type input "**********"
click at [311, 207] on input "text" at bounding box center [454, 205] width 396 height 18
type input "**********"
click at [557, 90] on button "Templates" at bounding box center [564, 84] width 45 height 17
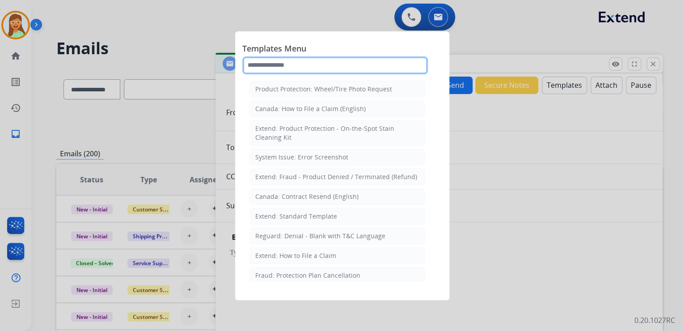
click at [318, 58] on input "text" at bounding box center [335, 65] width 186 height 18
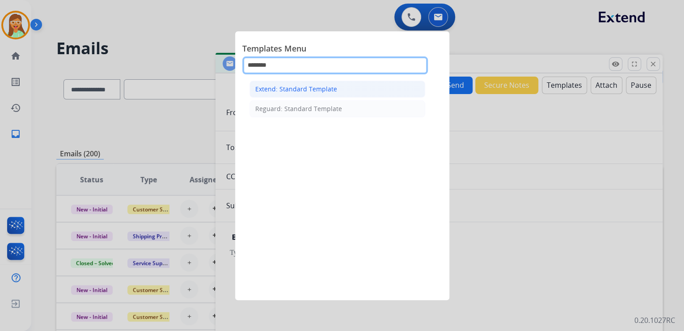
type input "********"
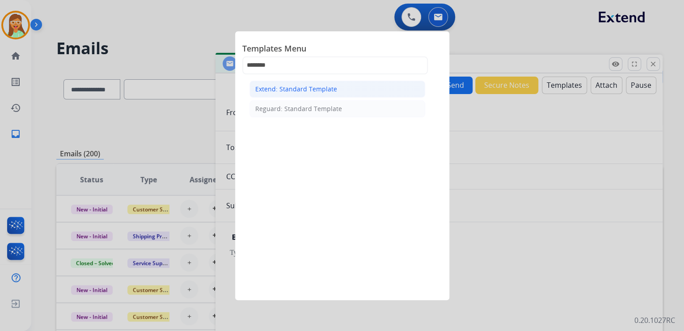
click at [326, 89] on div "Extend: Standard Template" at bounding box center [296, 89] width 82 height 9
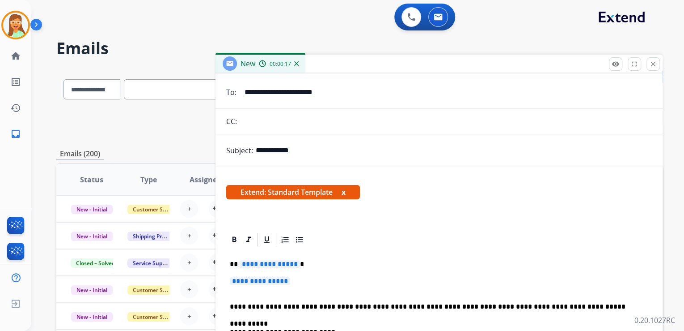
scroll to position [143, 0]
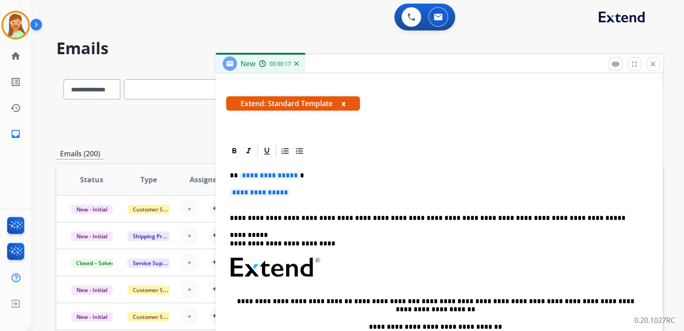
click at [259, 174] on span "**********" at bounding box center [270, 175] width 60 height 8
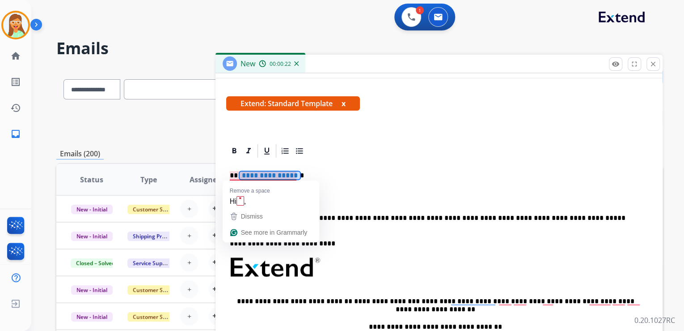
click at [273, 174] on span "**********" at bounding box center [270, 175] width 60 height 8
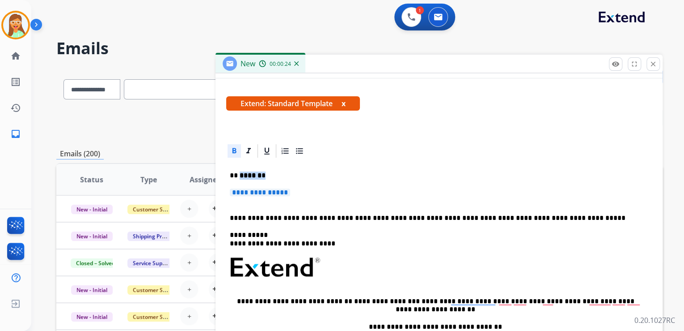
drag, startPoint x: 270, startPoint y: 174, endPoint x: 239, endPoint y: 170, distance: 31.1
click at [239, 174] on p "** ****** *" at bounding box center [435, 175] width 411 height 8
drag, startPoint x: 232, startPoint y: 142, endPoint x: 238, endPoint y: 149, distance: 9.5
click at [232, 143] on div at bounding box center [439, 151] width 426 height 16
drag, startPoint x: 273, startPoint y: 175, endPoint x: 237, endPoint y: 159, distance: 39.4
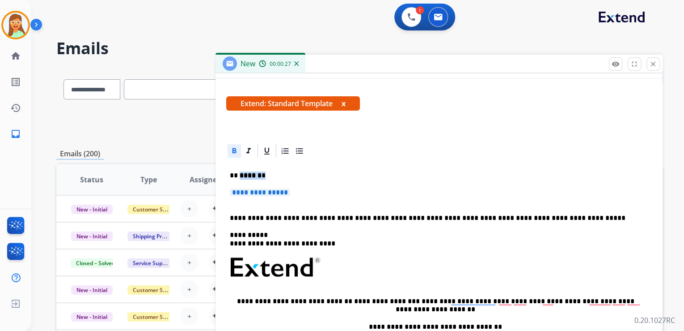
click at [240, 172] on p "** ****** *" at bounding box center [435, 175] width 411 height 8
click at [233, 147] on icon at bounding box center [234, 150] width 9 height 9
click at [269, 194] on span "**********" at bounding box center [260, 192] width 60 height 8
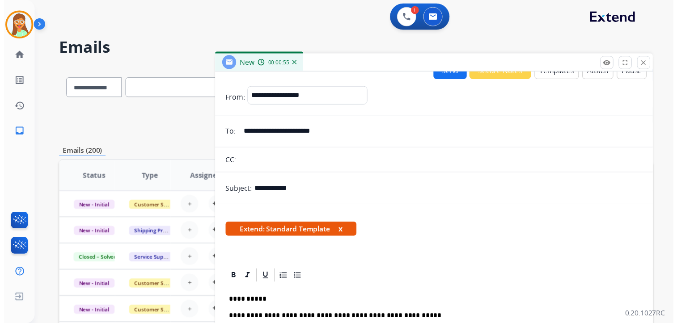
scroll to position [0, 0]
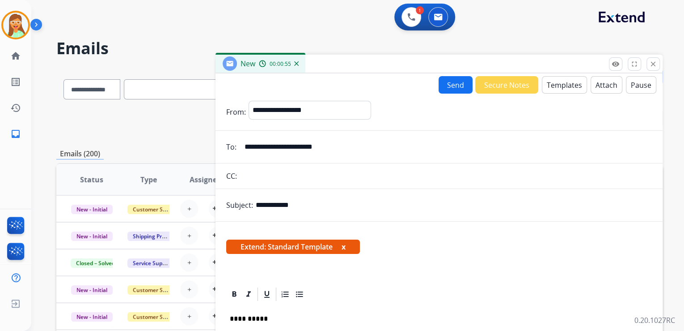
click at [456, 88] on button "Send" at bounding box center [456, 84] width 34 height 17
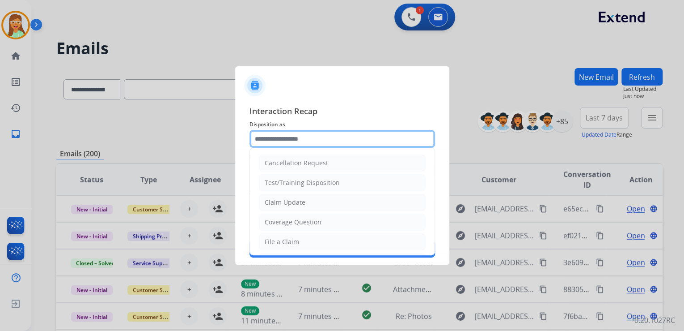
click at [379, 134] on input "text" at bounding box center [343, 139] width 186 height 18
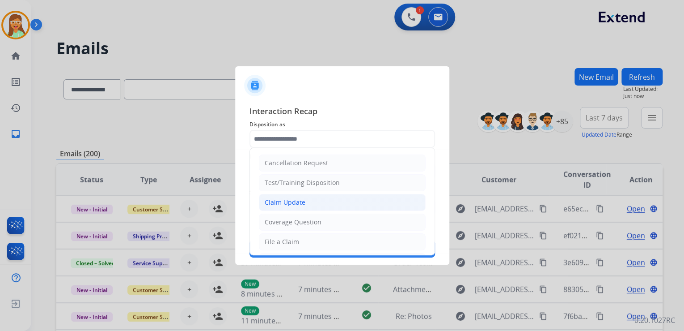
click at [313, 201] on li "Claim Update" at bounding box center [342, 202] width 167 height 17
type input "**********"
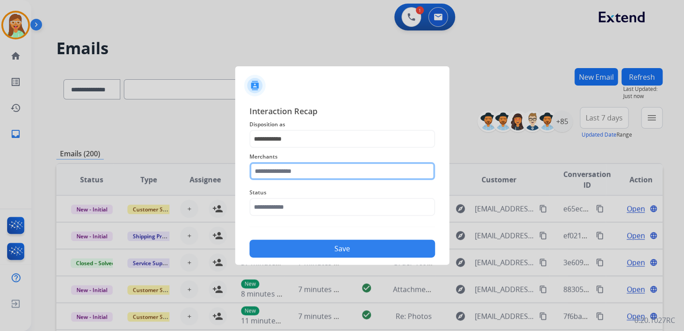
click at [298, 166] on input "text" at bounding box center [343, 171] width 186 height 18
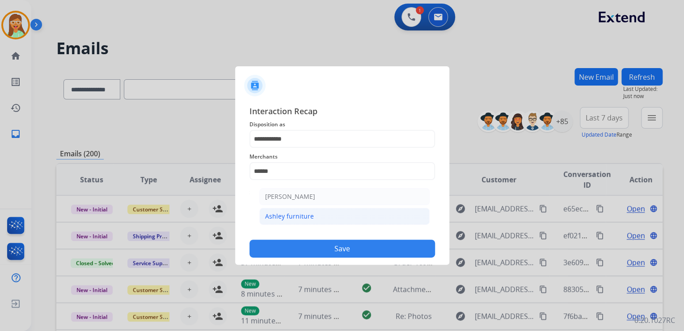
click at [321, 220] on li "Ashley furniture" at bounding box center [344, 216] width 170 height 17
type input "**********"
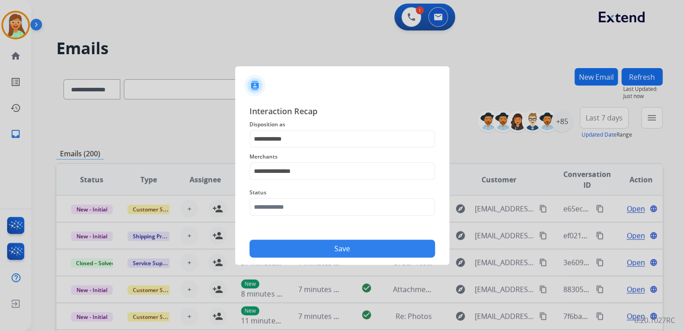
click at [311, 197] on span "Status" at bounding box center [343, 192] width 186 height 11
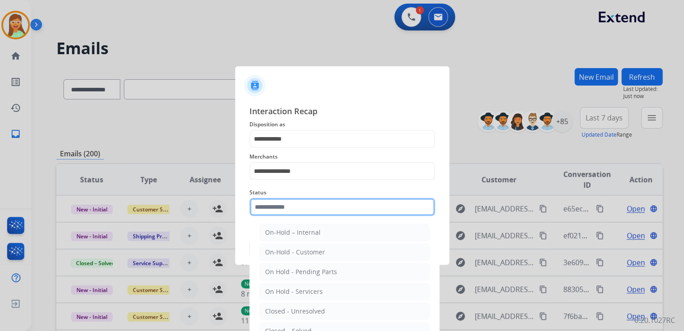
click at [311, 206] on input "text" at bounding box center [343, 207] width 186 height 18
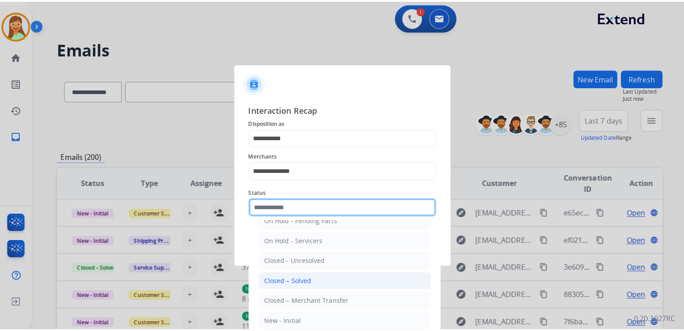
scroll to position [52, 0]
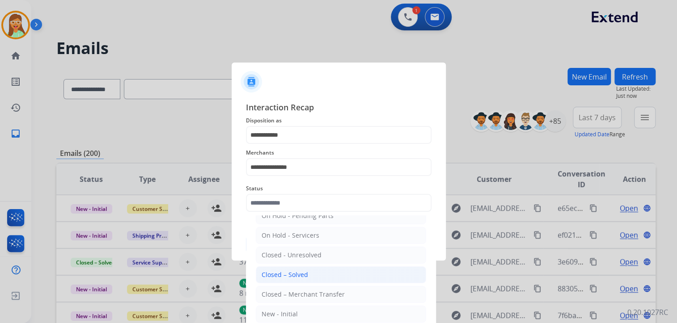
click at [317, 274] on li "Closed – Solved" at bounding box center [341, 275] width 170 height 17
type input "**********"
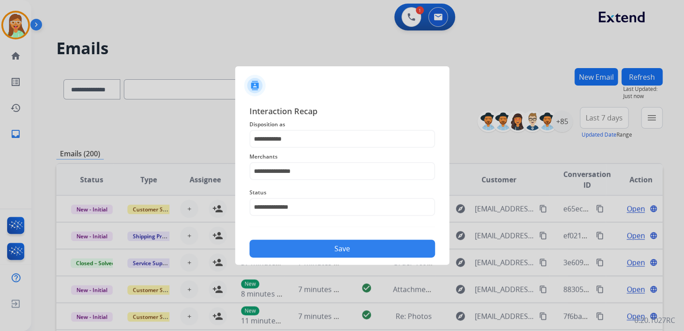
click at [324, 241] on button "Save" at bounding box center [343, 248] width 186 height 18
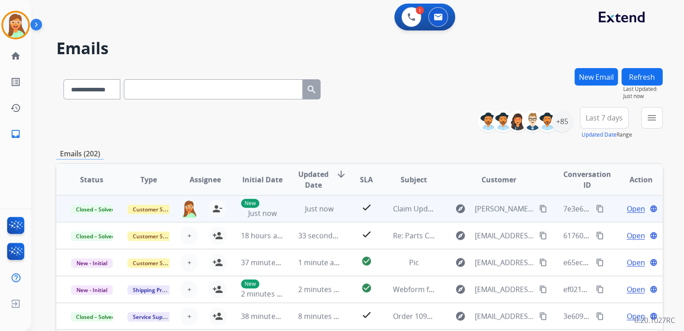
click at [596, 207] on mat-icon "content_copy" at bounding box center [600, 208] width 8 height 8
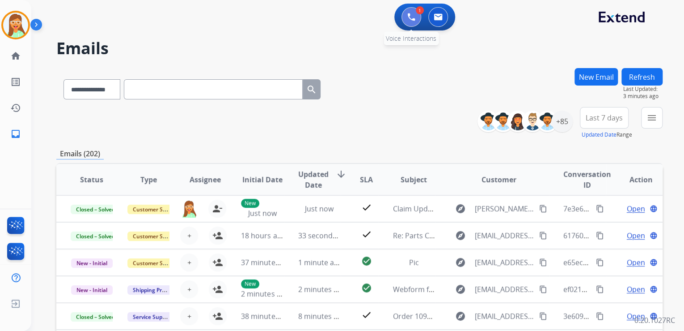
click at [402, 13] on button at bounding box center [412, 17] width 20 height 20
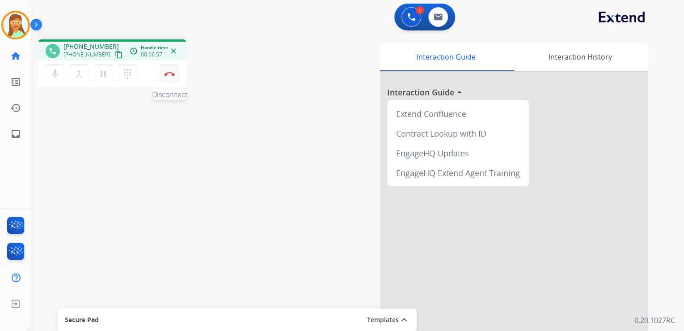
click at [166, 74] on img at bounding box center [169, 74] width 11 height 4
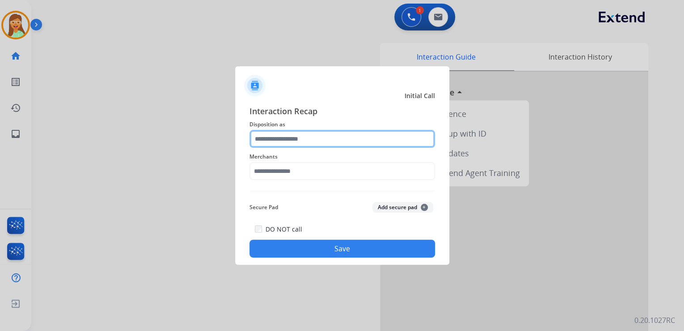
click at [320, 138] on input "text" at bounding box center [343, 139] width 186 height 18
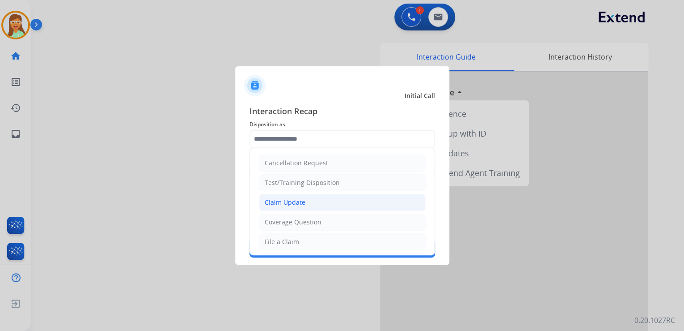
click at [309, 201] on li "Claim Update" at bounding box center [342, 202] width 167 height 17
type input "**********"
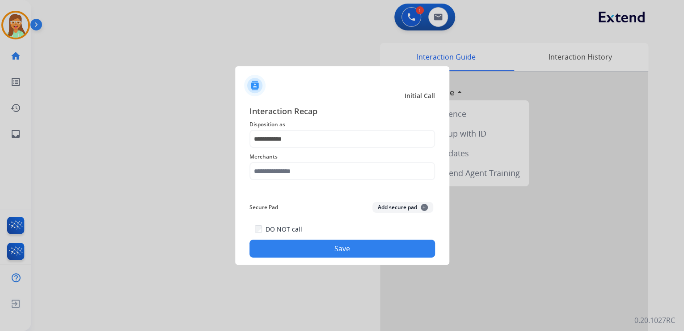
click at [295, 159] on span "Merchants" at bounding box center [343, 156] width 186 height 11
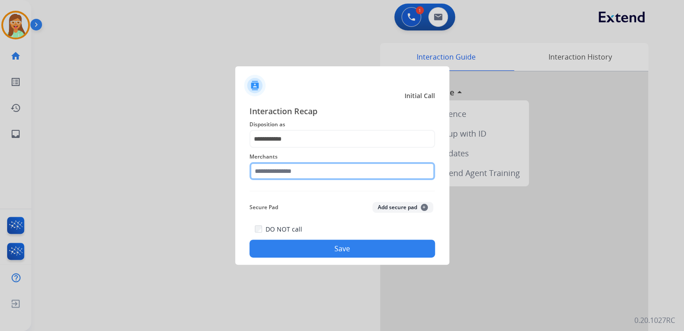
click at [300, 167] on input "text" at bounding box center [343, 171] width 186 height 18
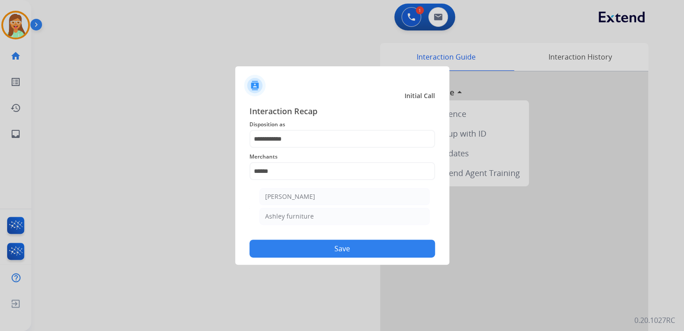
click at [376, 218] on li "Ashley furniture" at bounding box center [344, 216] width 170 height 17
type input "**********"
click at [358, 247] on button "Save" at bounding box center [343, 248] width 186 height 18
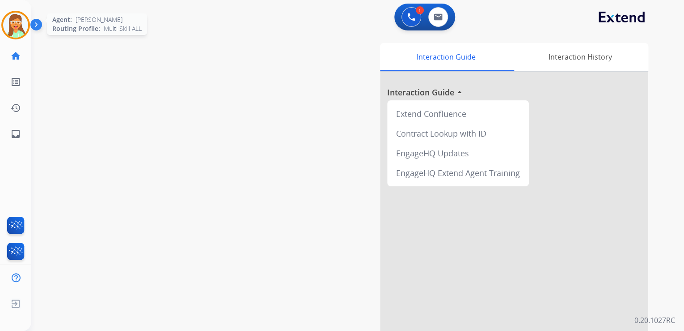
click at [18, 22] on img at bounding box center [15, 25] width 25 height 25
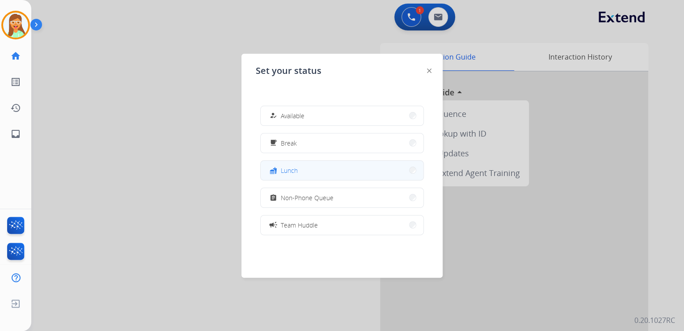
click at [307, 170] on button "fastfood Lunch" at bounding box center [342, 170] width 163 height 19
